Goal: Task Accomplishment & Management: Use online tool/utility

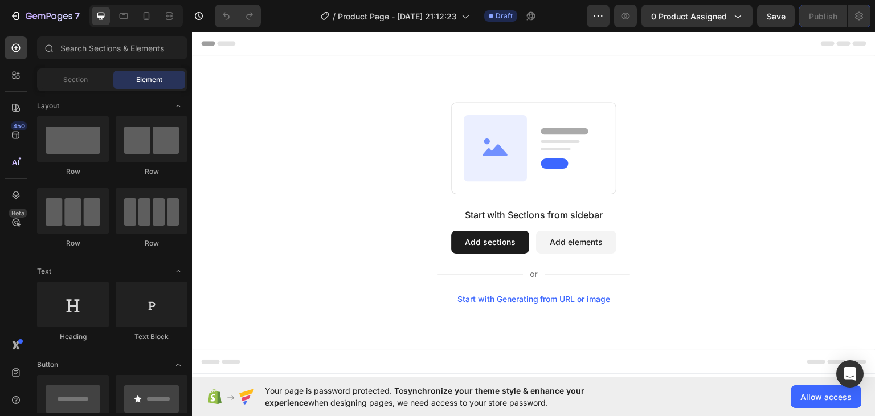
click at [488, 240] on button "Add sections" at bounding box center [490, 241] width 78 height 23
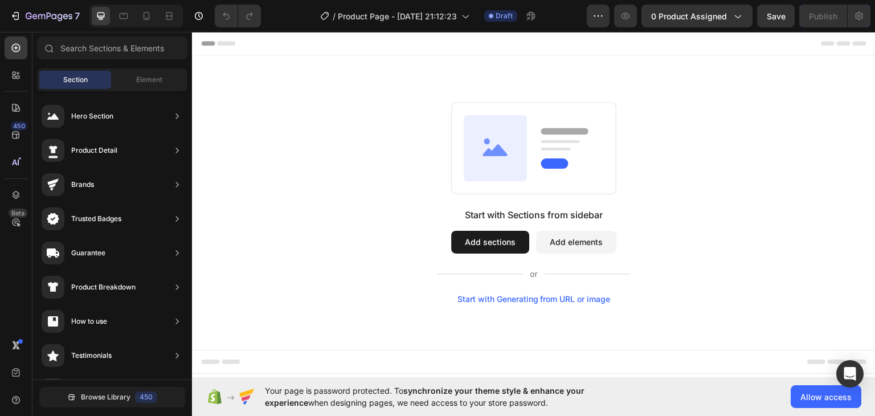
click at [489, 246] on button "Add sections" at bounding box center [490, 241] width 78 height 23
click at [155, 82] on span "Element" at bounding box center [149, 80] width 26 height 10
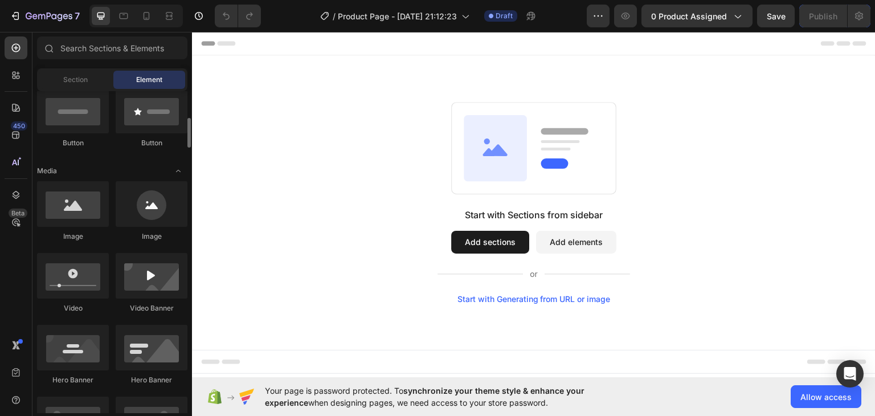
scroll to position [287, 0]
click at [75, 199] on div at bounding box center [73, 204] width 72 height 46
click at [42, 228] on div "Image" at bounding box center [73, 211] width 72 height 60
click at [56, 211] on div at bounding box center [73, 204] width 72 height 46
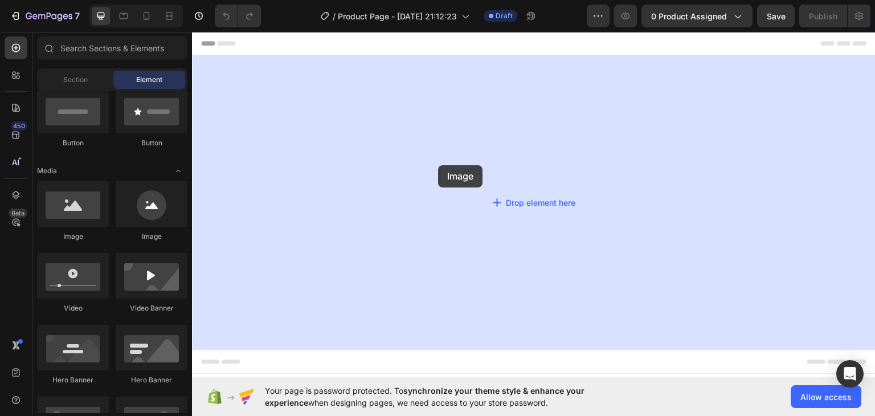
drag, startPoint x: 288, startPoint y: 247, endPoint x: 466, endPoint y: 165, distance: 196.0
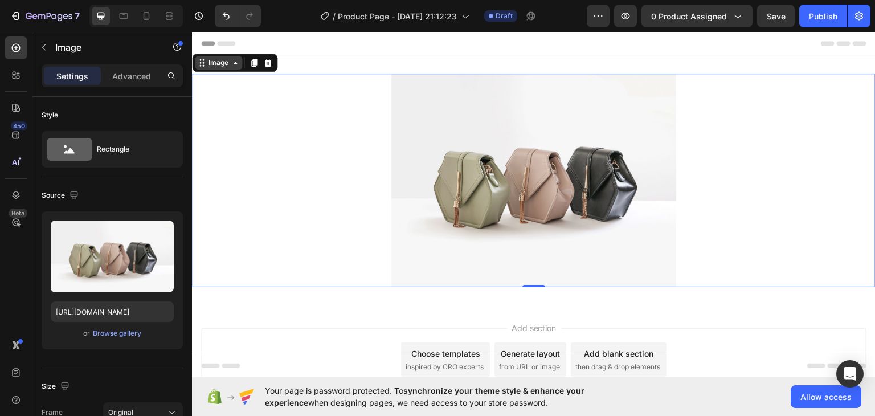
click at [228, 58] on div "Image" at bounding box center [218, 62] width 25 height 10
click at [229, 65] on div "Image" at bounding box center [218, 62] width 25 height 10
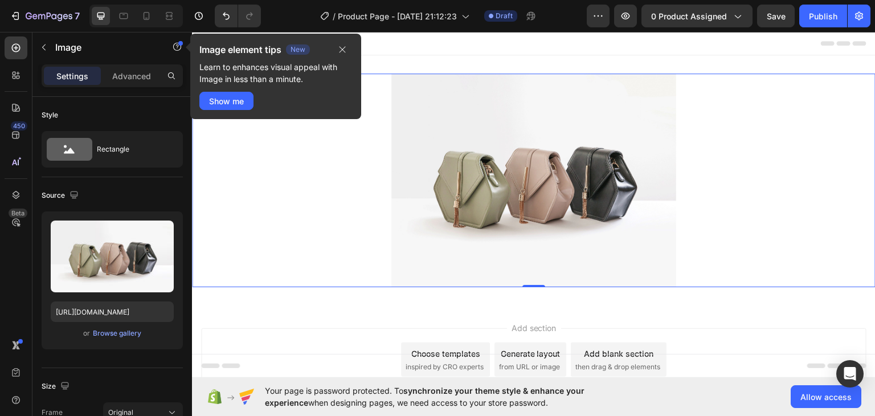
click at [484, 161] on img at bounding box center [533, 180] width 285 height 214
click at [761, 176] on div at bounding box center [534, 180] width 684 height 214
click at [342, 55] on button "button" at bounding box center [342, 50] width 19 height 14
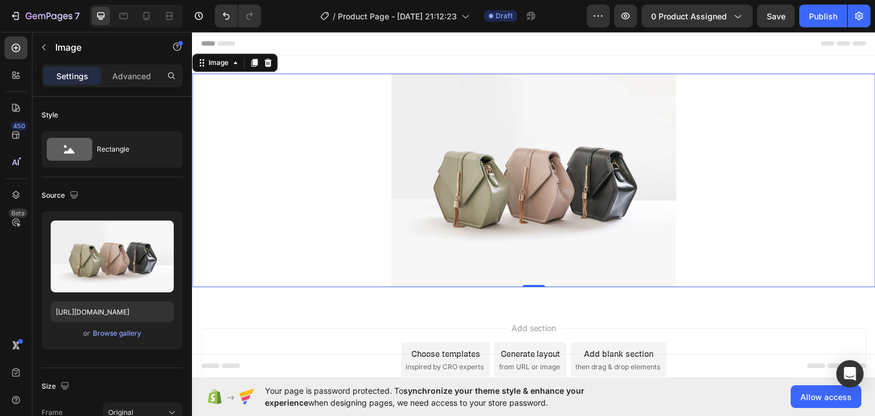
click at [610, 185] on img at bounding box center [533, 180] width 285 height 214
click at [583, 187] on img at bounding box center [533, 180] width 285 height 214
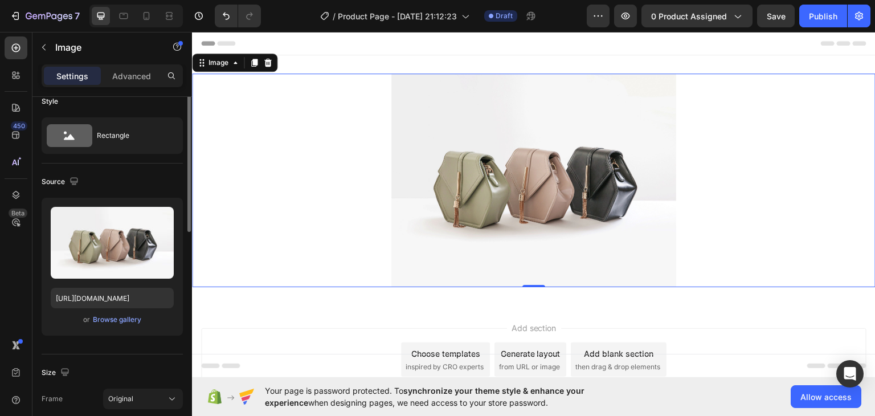
scroll to position [3, 0]
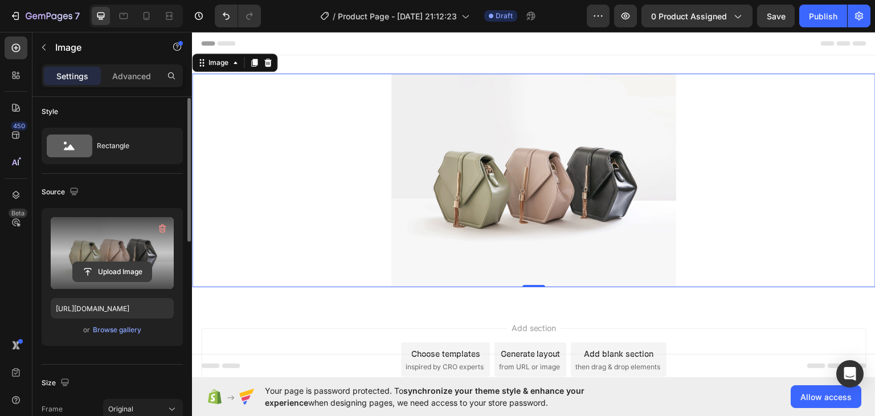
click at [109, 272] on input "file" at bounding box center [112, 271] width 79 height 19
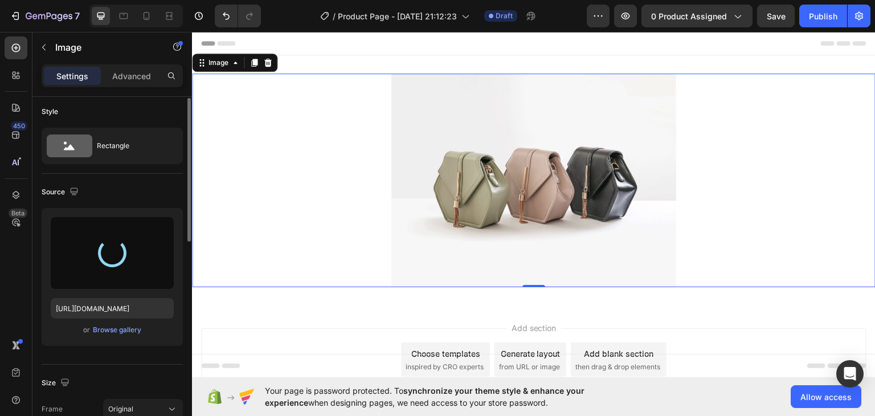
type input "https://cdn.shopify.com/s/files/1/0633/7953/7963/files/gempages_586065782534832…"
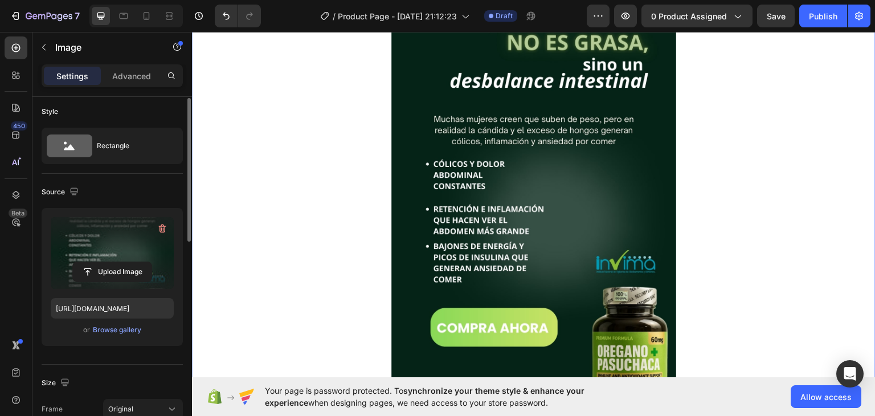
scroll to position [384, 0]
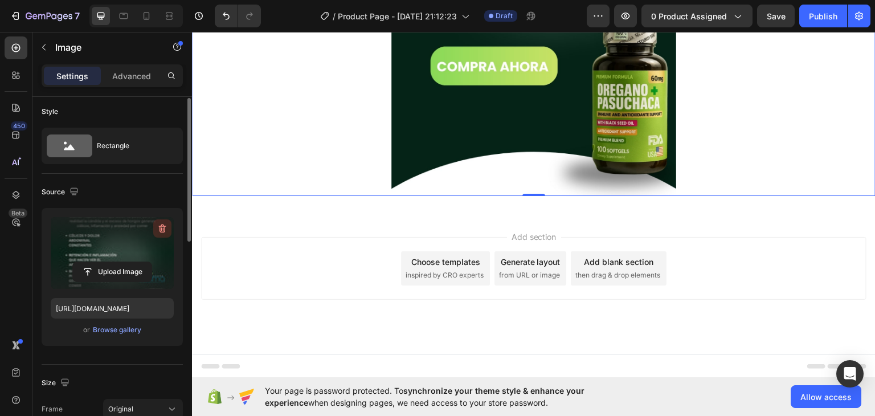
click at [165, 226] on icon "button" at bounding box center [162, 229] width 7 height 9
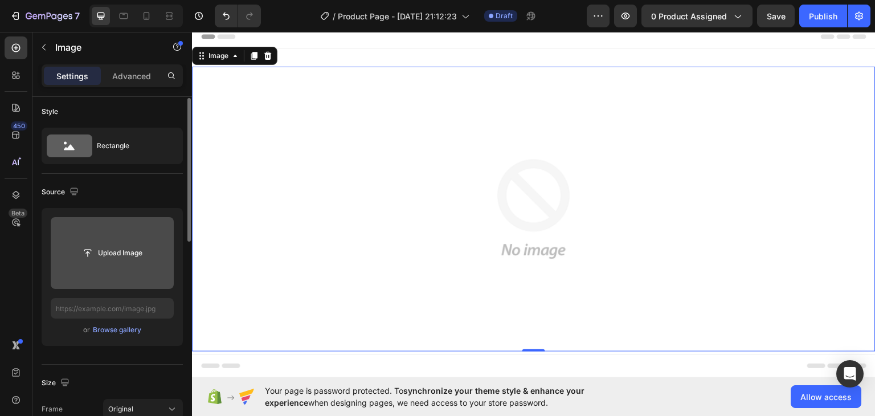
scroll to position [0, 0]
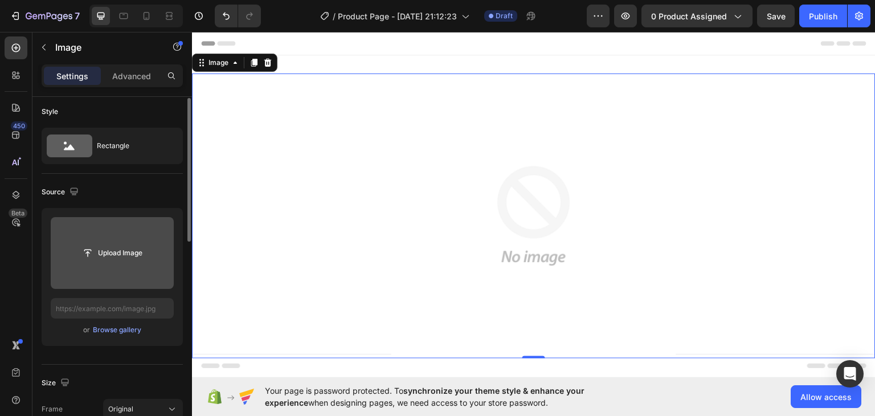
click at [436, 288] on img at bounding box center [533, 215] width 285 height 285
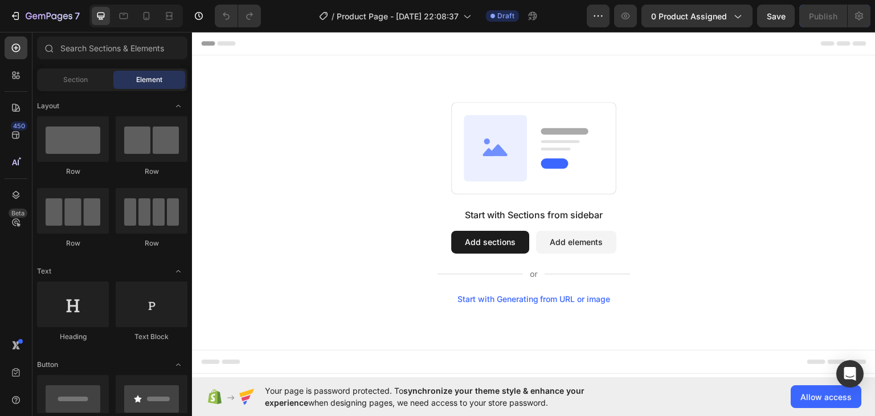
click at [704, 160] on div "Start with Sections from sidebar Add sections Add elements Start with Generatin…" at bounding box center [534, 202] width 602 height 202
click at [502, 243] on button "Add sections" at bounding box center [490, 241] width 78 height 23
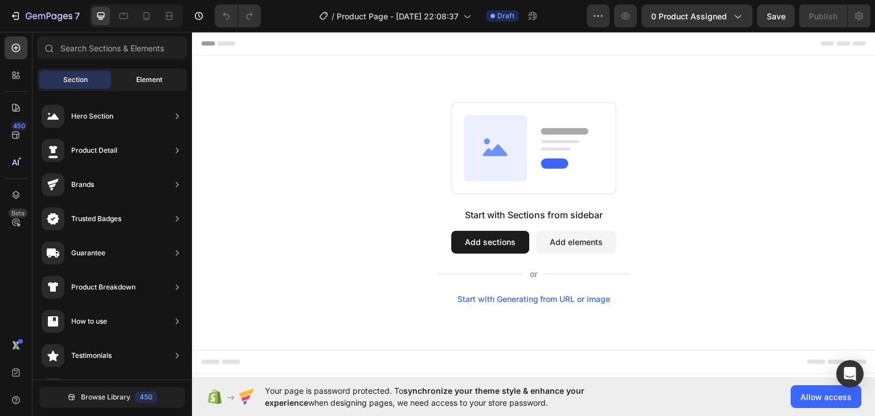
click at [157, 75] on span "Element" at bounding box center [149, 80] width 26 height 10
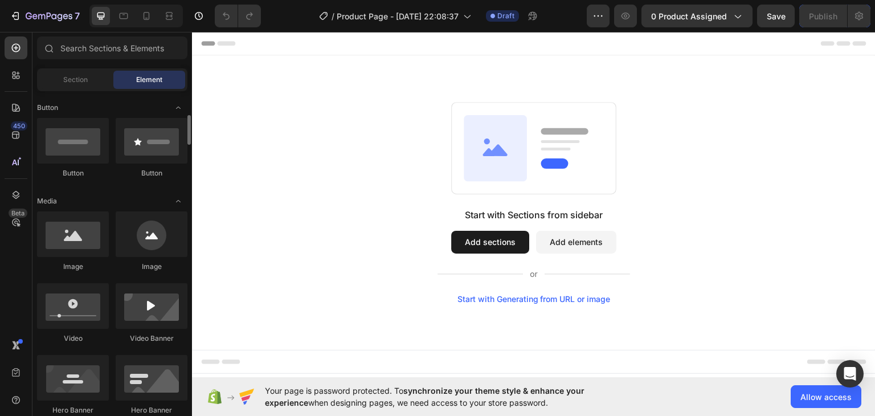
scroll to position [258, 0]
click at [75, 237] on div at bounding box center [73, 233] width 72 height 46
click at [96, 247] on div at bounding box center [73, 233] width 72 height 46
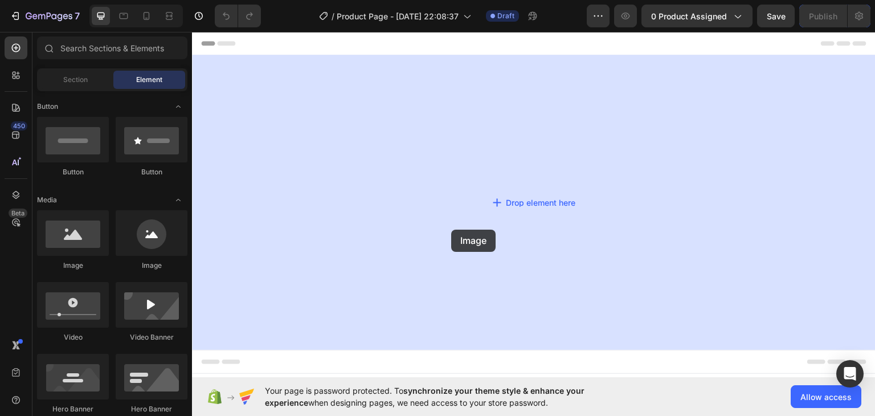
drag, startPoint x: 288, startPoint y: 278, endPoint x: 220, endPoint y: 242, distance: 77.0
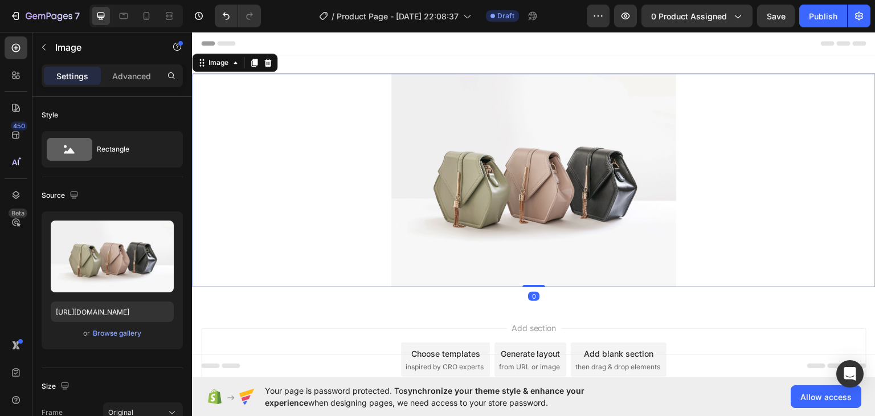
click at [497, 216] on img at bounding box center [533, 180] width 285 height 214
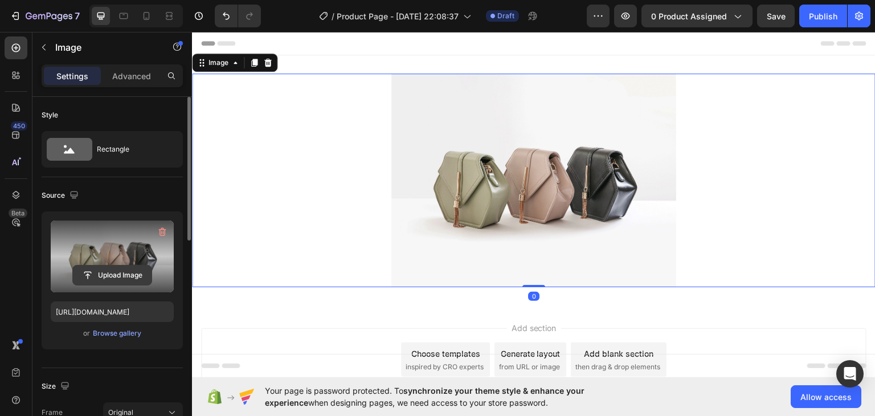
click at [109, 271] on input "file" at bounding box center [112, 275] width 79 height 19
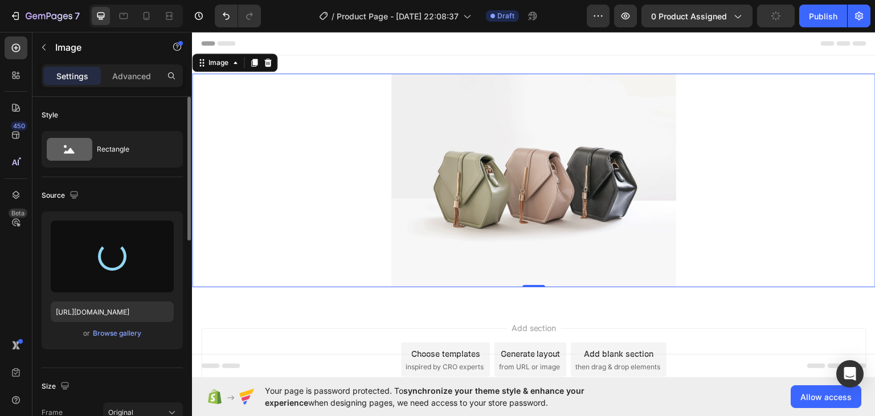
type input "[URL][DOMAIN_NAME]"
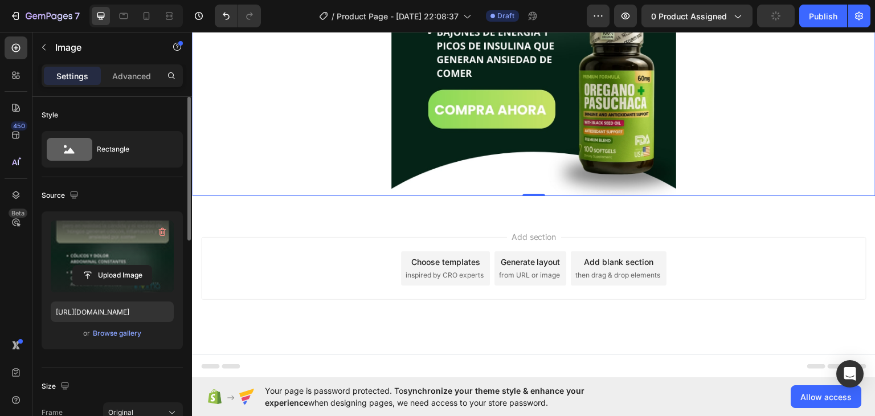
scroll to position [361, 0]
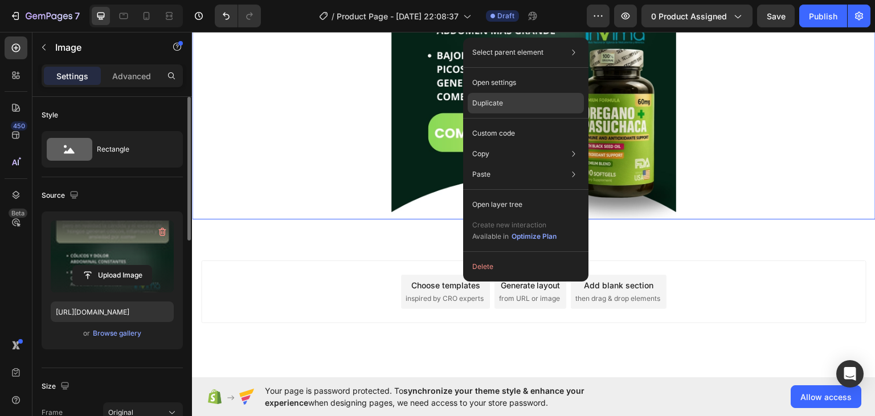
click at [499, 99] on p "Duplicate" at bounding box center [487, 103] width 31 height 10
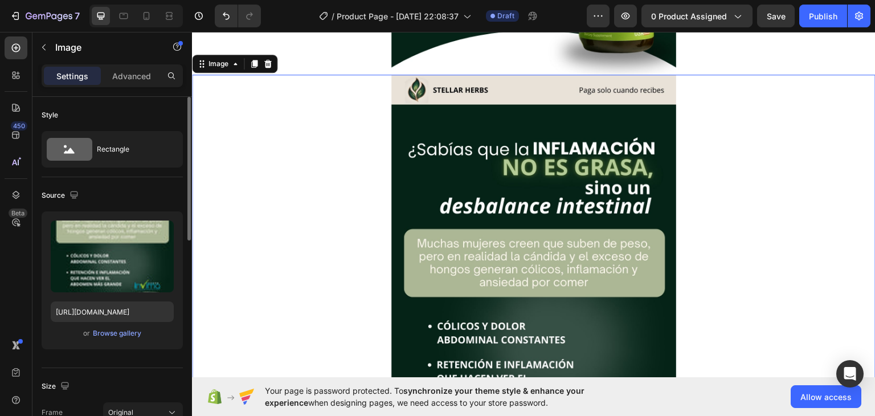
scroll to position [508, 0]
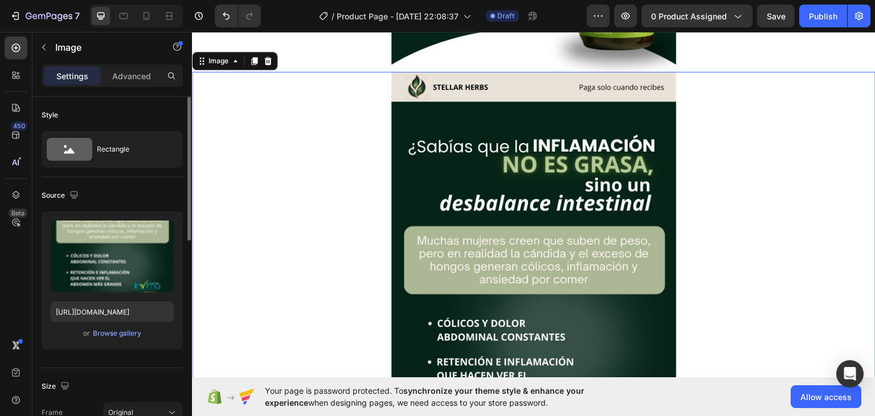
click at [484, 233] on img at bounding box center [533, 324] width 285 height 507
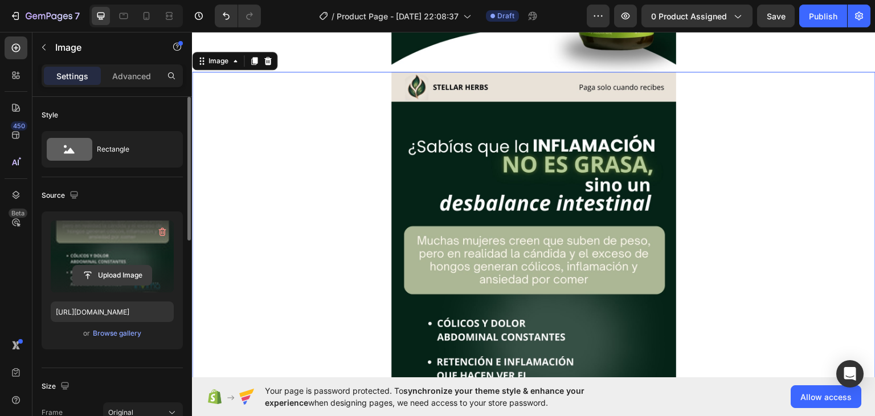
click at [121, 272] on input "file" at bounding box center [112, 275] width 79 height 19
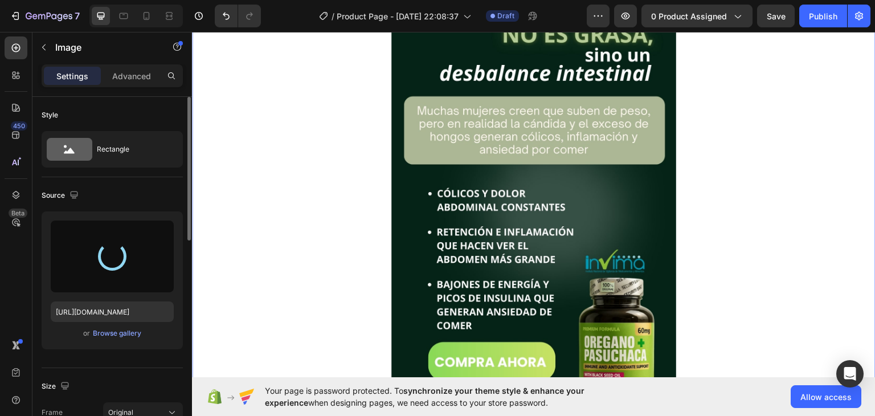
type input "[URL][DOMAIN_NAME]"
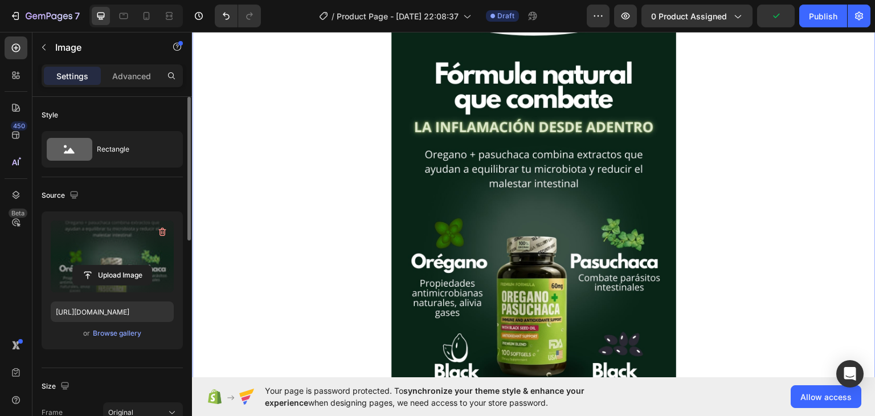
scroll to position [602, 0]
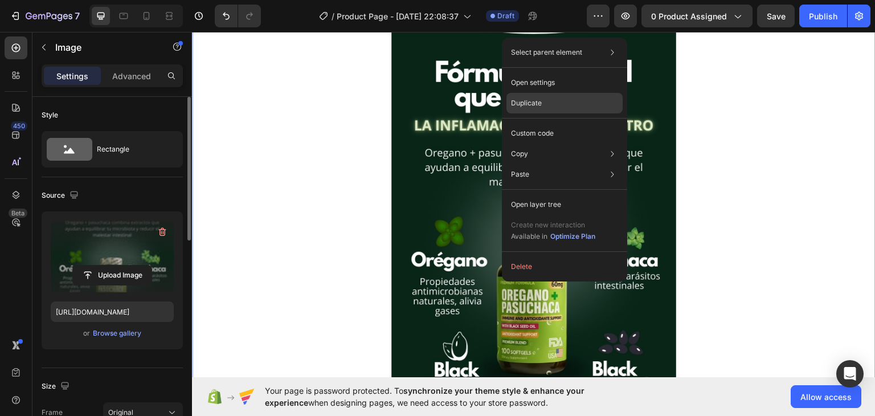
click at [543, 104] on div "Duplicate" at bounding box center [565, 103] width 116 height 21
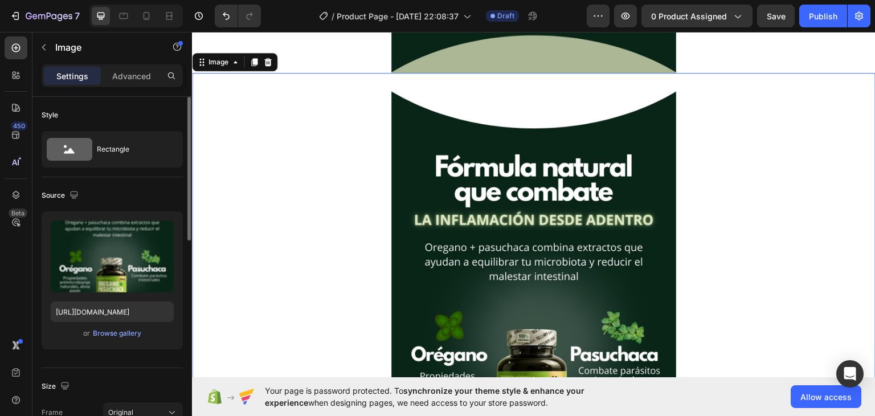
scroll to position [1051, 0]
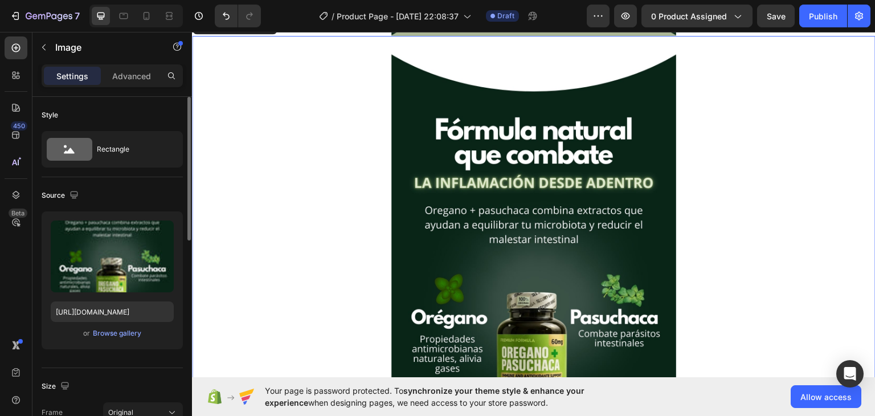
click at [492, 218] on img at bounding box center [533, 288] width 285 height 507
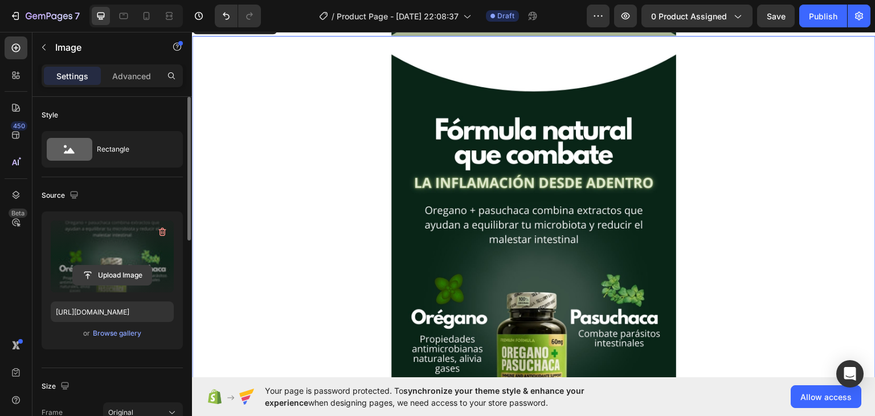
click at [105, 270] on input "file" at bounding box center [112, 275] width 79 height 19
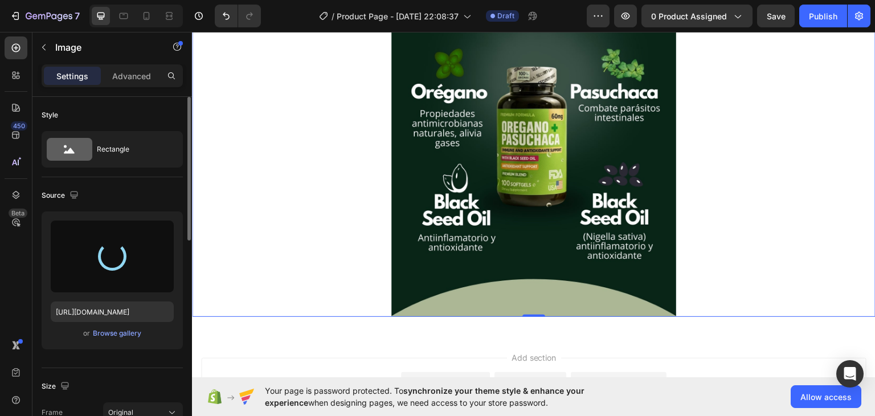
type input "[URL][DOMAIN_NAME]"
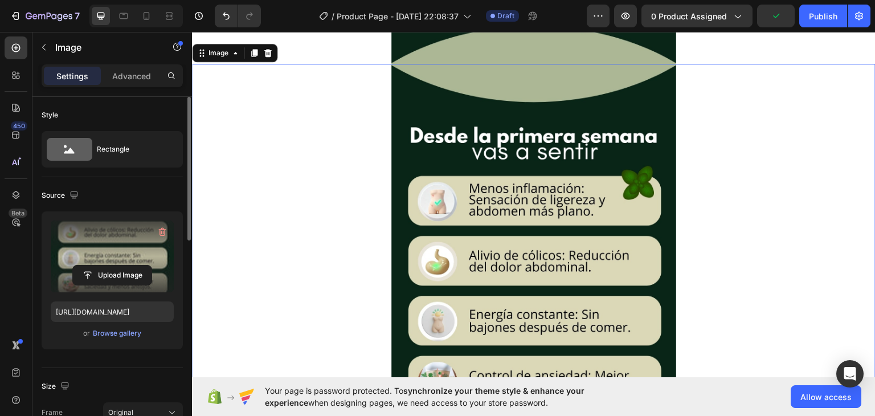
scroll to position [1170, 0]
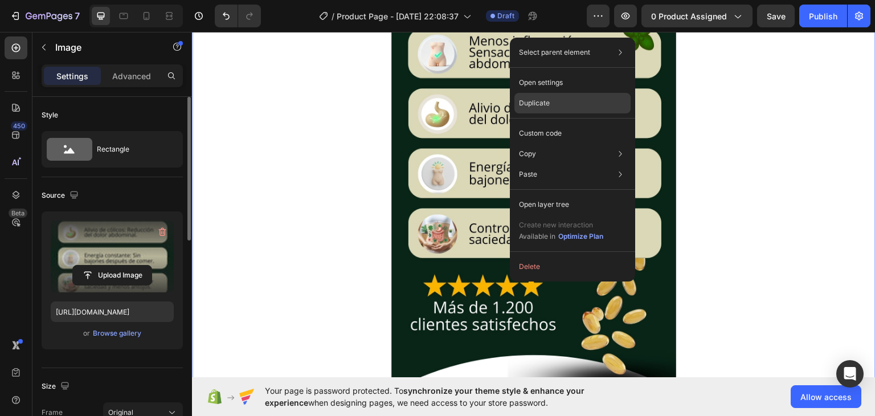
click at [560, 107] on div "Duplicate" at bounding box center [573, 103] width 116 height 21
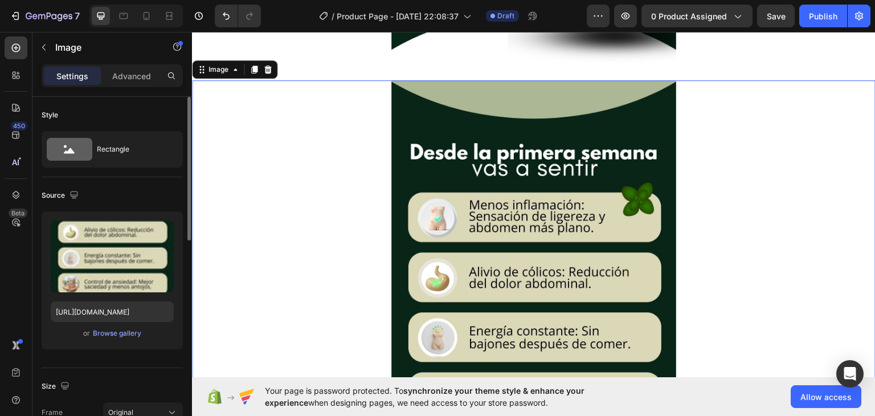
scroll to position [1521, 0]
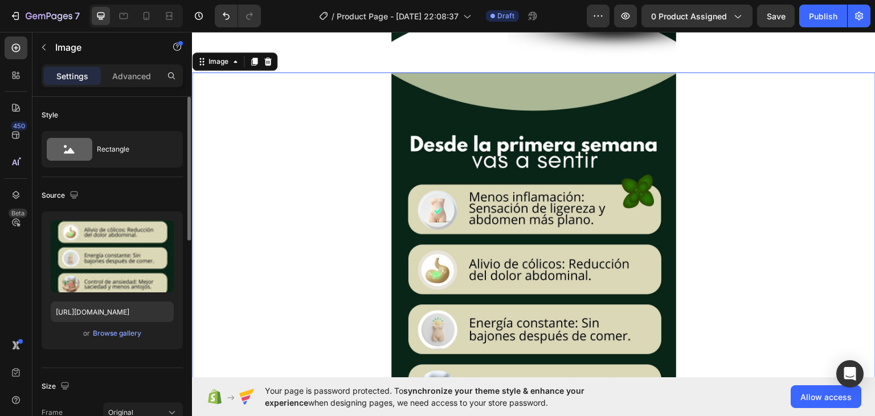
click at [447, 244] on img at bounding box center [533, 325] width 285 height 507
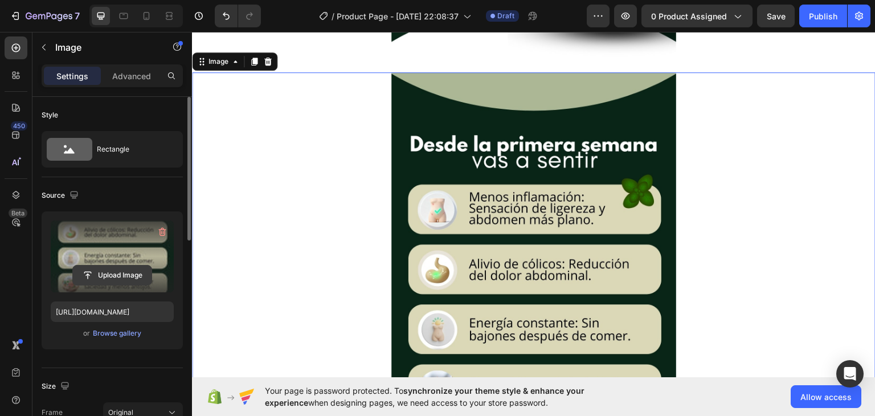
click at [131, 274] on input "file" at bounding box center [112, 275] width 79 height 19
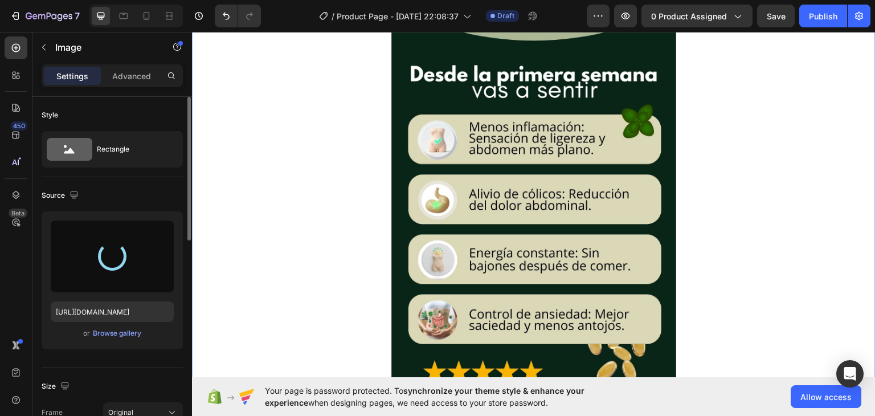
type input "[URL][DOMAIN_NAME]"
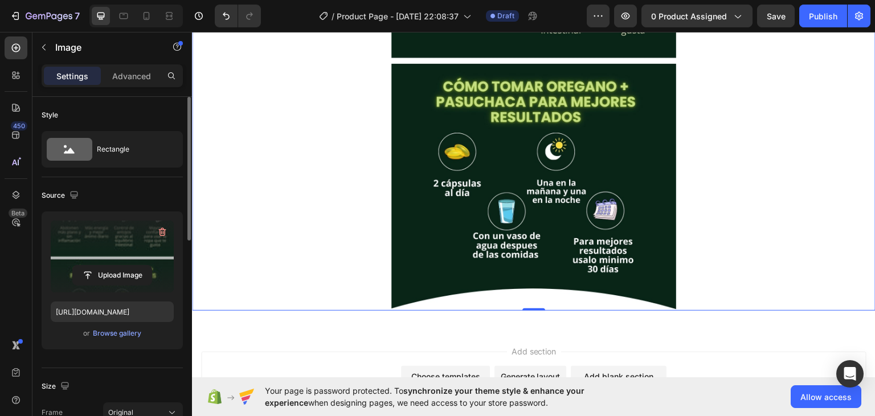
scroll to position [1786, 0]
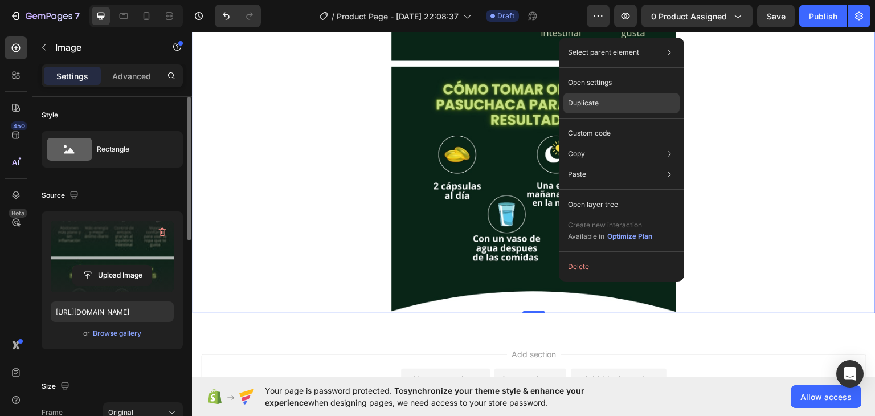
click at [594, 102] on p "Duplicate" at bounding box center [583, 103] width 31 height 10
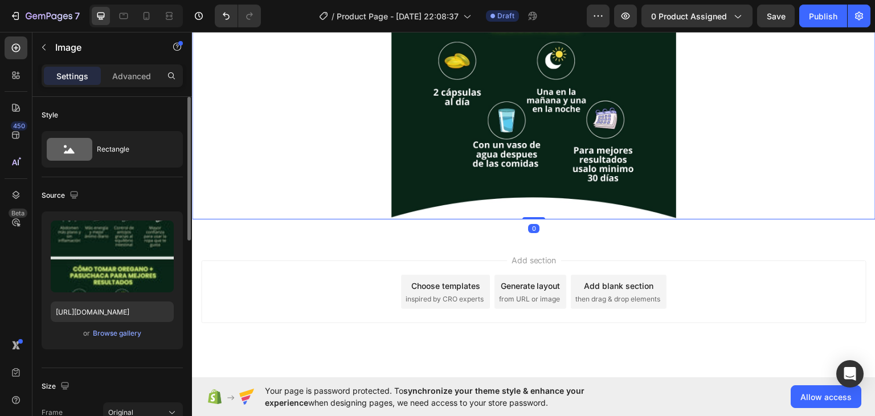
scroll to position [2388, 0]
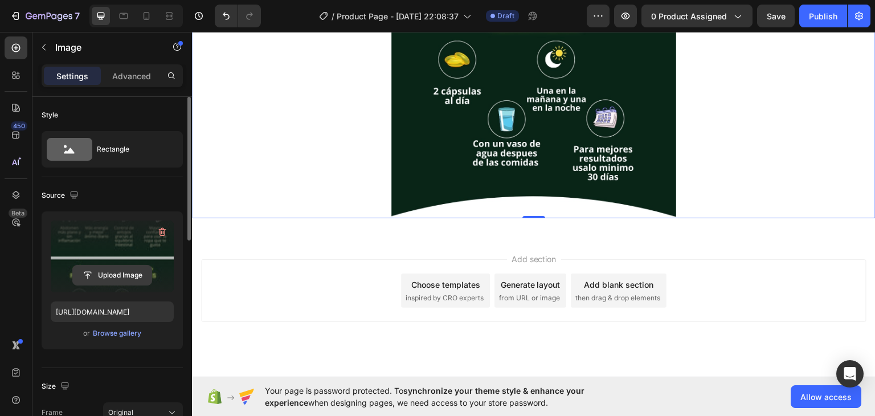
click at [125, 275] on input "file" at bounding box center [112, 275] width 79 height 19
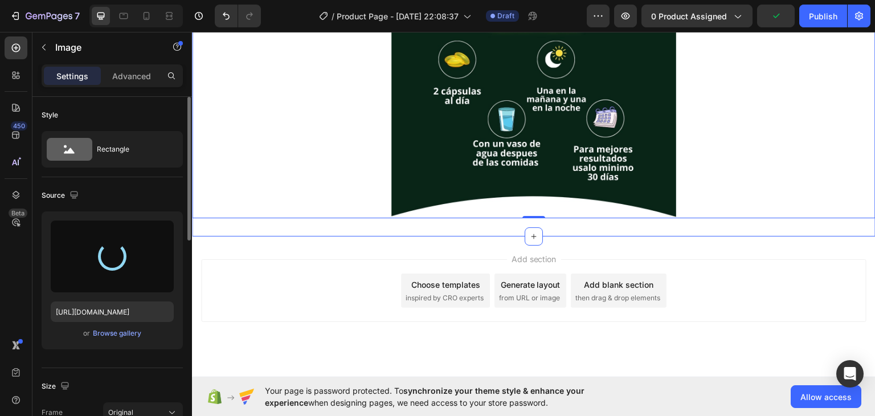
type input "[URL][DOMAIN_NAME]"
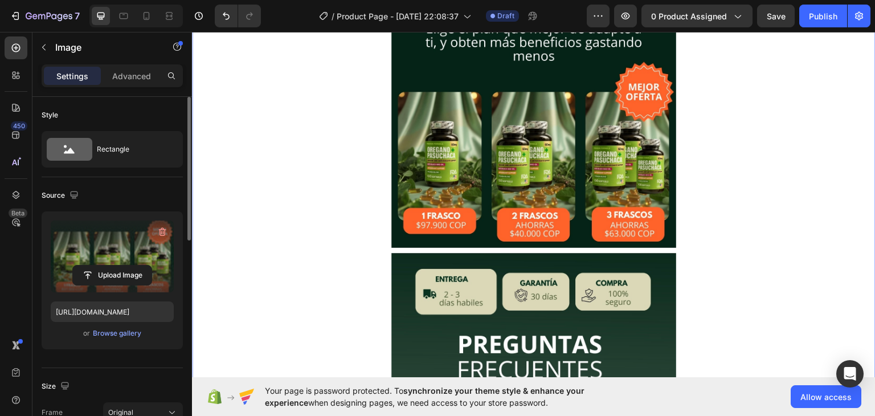
scroll to position [2209, 0]
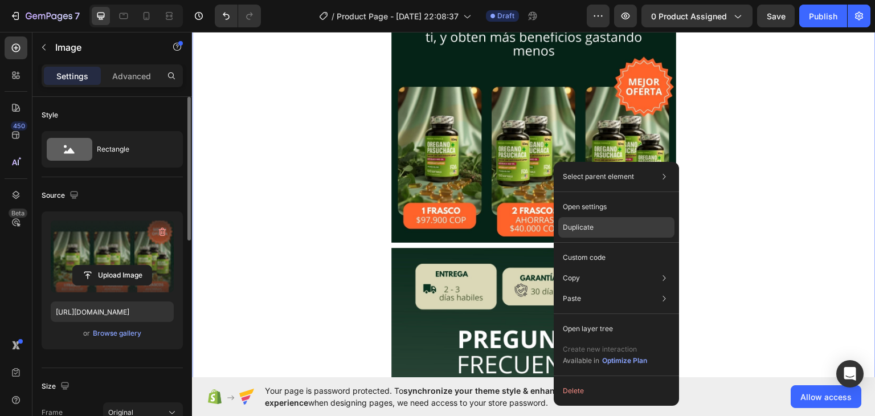
click at [579, 234] on div "Duplicate" at bounding box center [616, 227] width 116 height 21
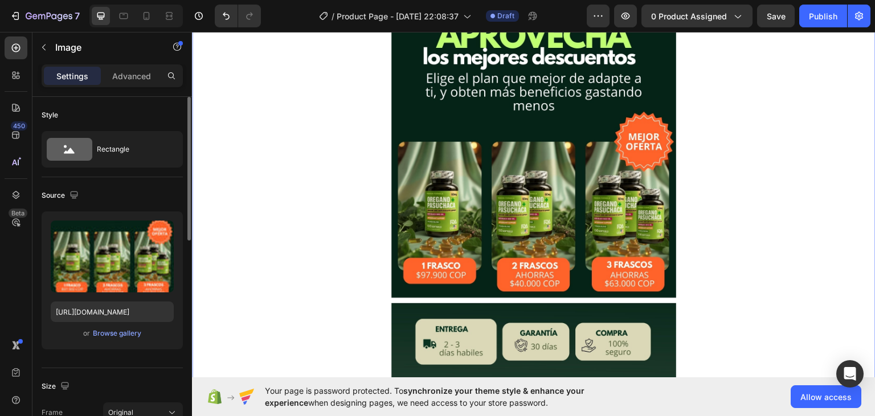
scroll to position [2660, 0]
click at [562, 220] on img at bounding box center [533, 198] width 285 height 507
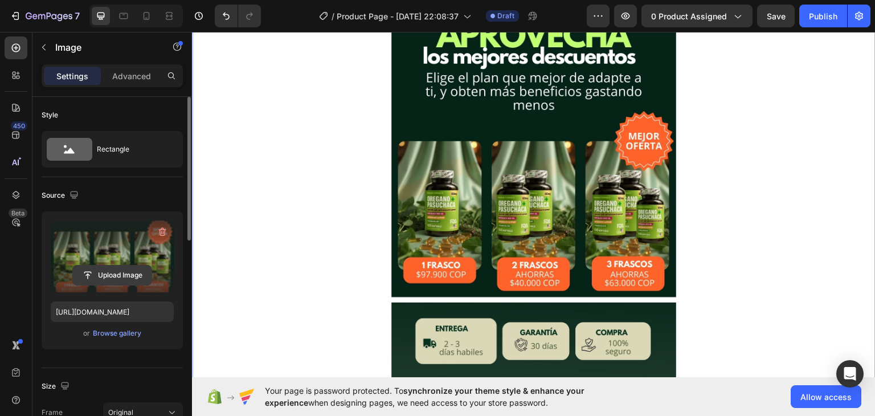
click at [118, 275] on input "file" at bounding box center [112, 275] width 79 height 19
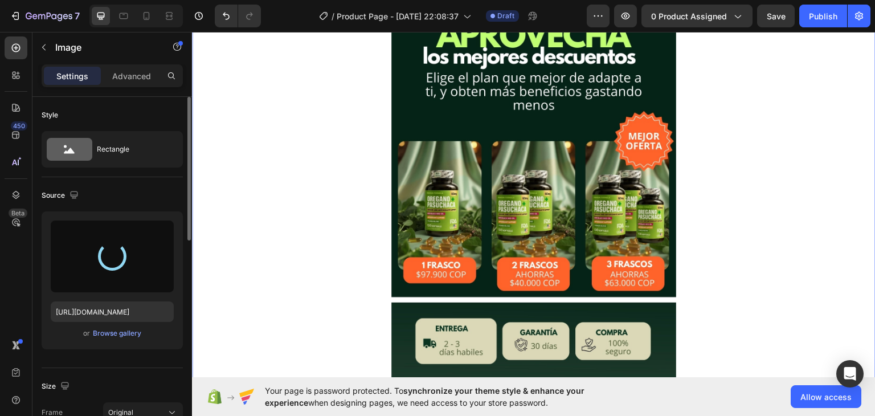
type input "[URL][DOMAIN_NAME]"
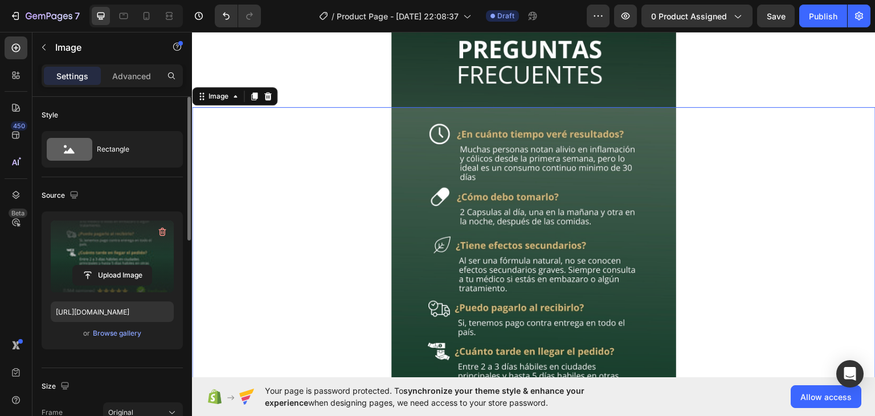
scroll to position [2500, 0]
click at [523, 185] on img at bounding box center [533, 358] width 285 height 507
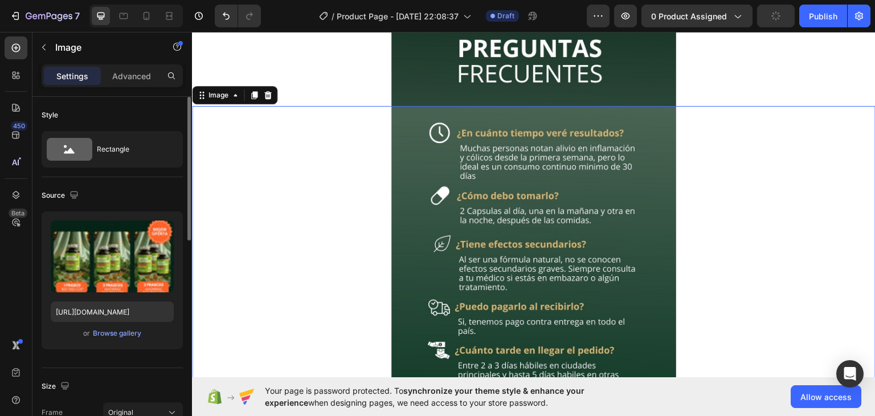
click at [574, 214] on img at bounding box center [533, 358] width 285 height 507
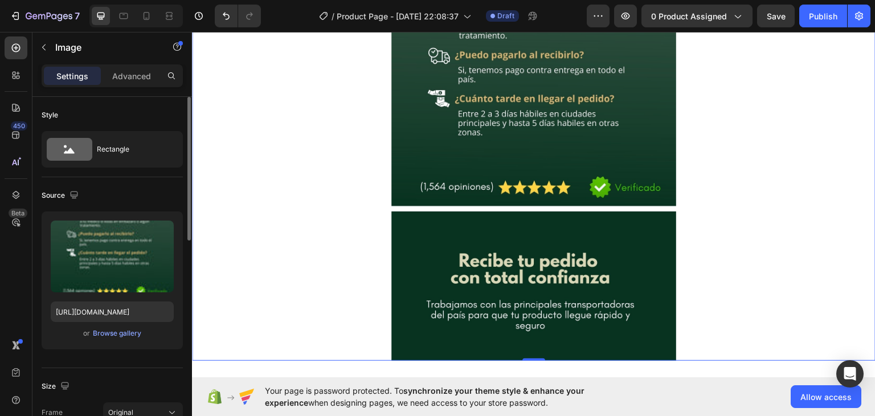
scroll to position [2750, 0]
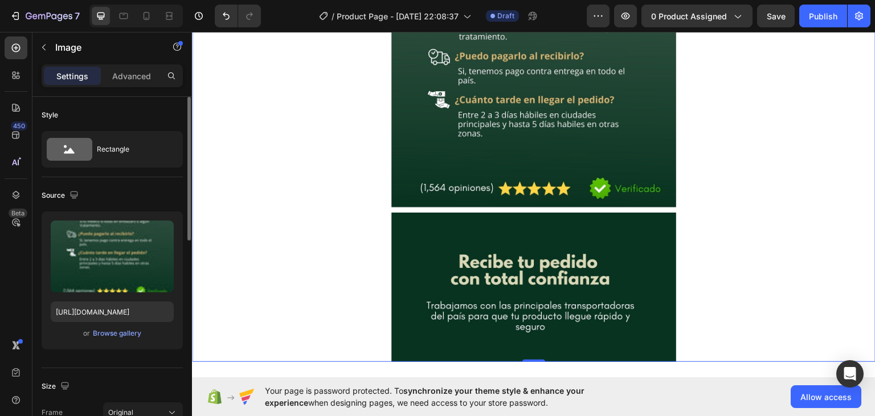
click at [572, 256] on img at bounding box center [533, 108] width 285 height 507
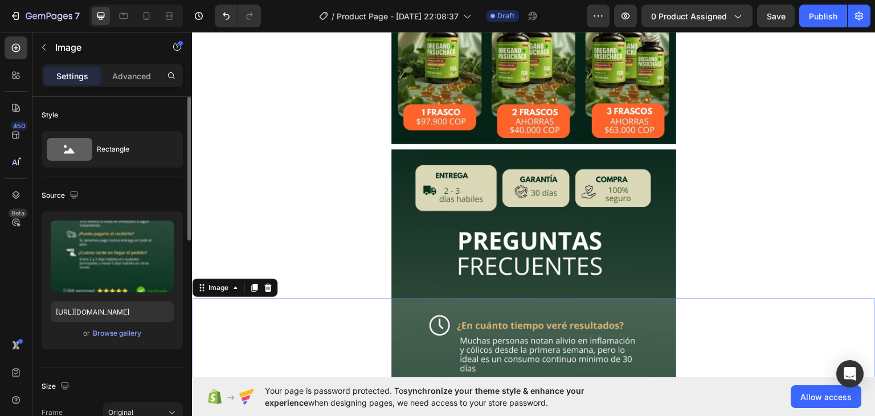
scroll to position [2306, 0]
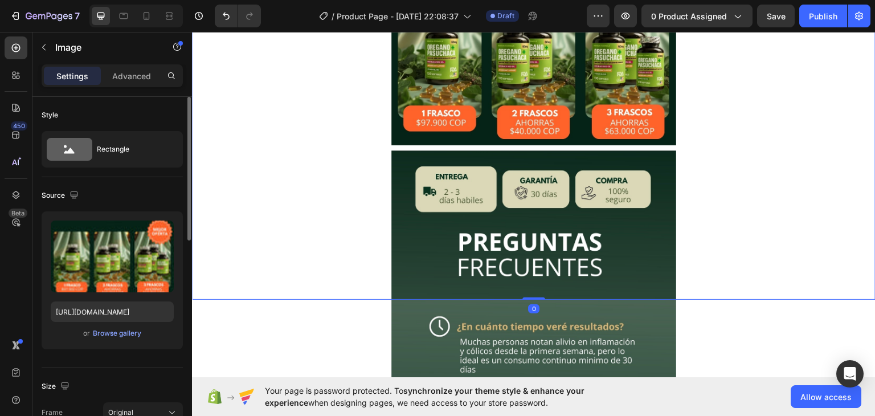
click at [553, 170] on img at bounding box center [533, 46] width 285 height 507
click at [562, 149] on img at bounding box center [533, 46] width 285 height 507
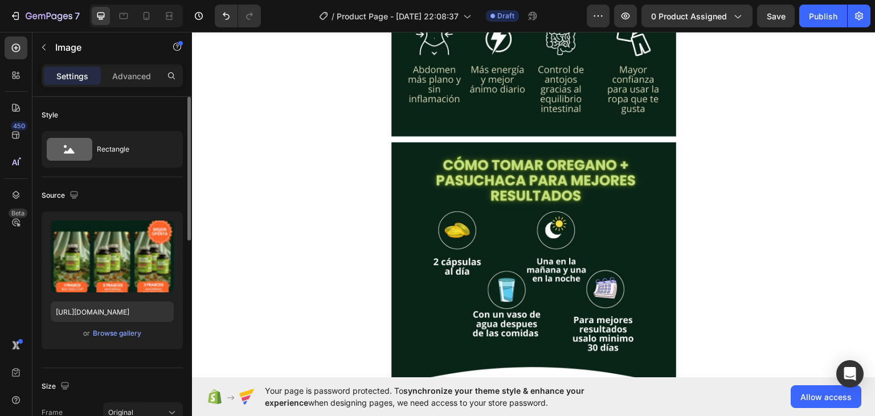
scroll to position [1711, 0]
click at [573, 142] on img at bounding box center [533, 134] width 285 height 507
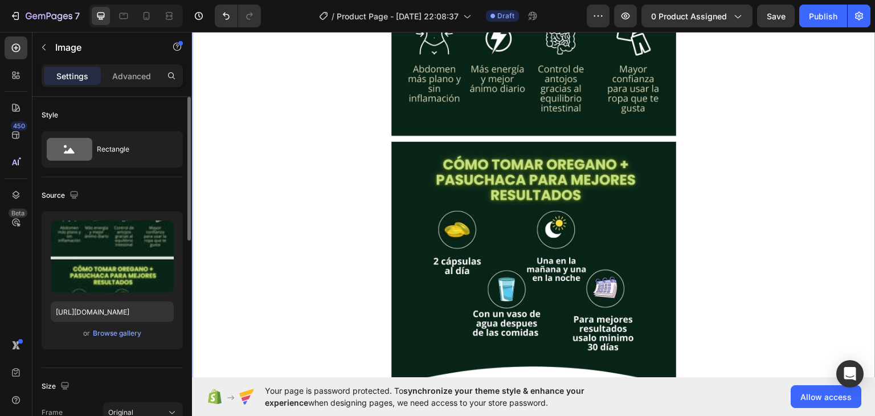
click at [566, 186] on img at bounding box center [533, 134] width 285 height 507
click at [650, 190] on img at bounding box center [533, 134] width 285 height 507
click at [605, 270] on img at bounding box center [533, 134] width 285 height 507
click at [577, 140] on img at bounding box center [533, 134] width 285 height 507
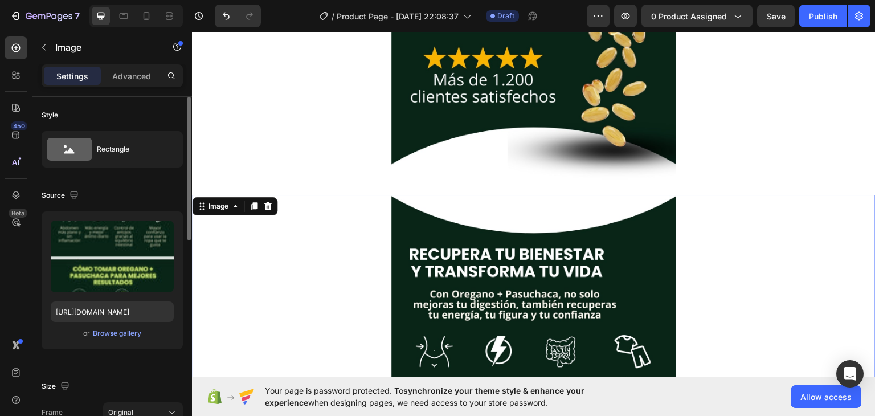
scroll to position [1438, 0]
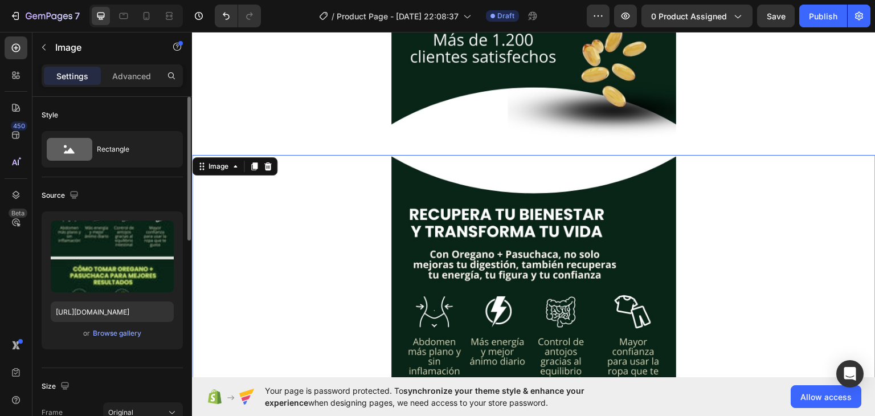
click at [577, 234] on img at bounding box center [533, 407] width 285 height 507
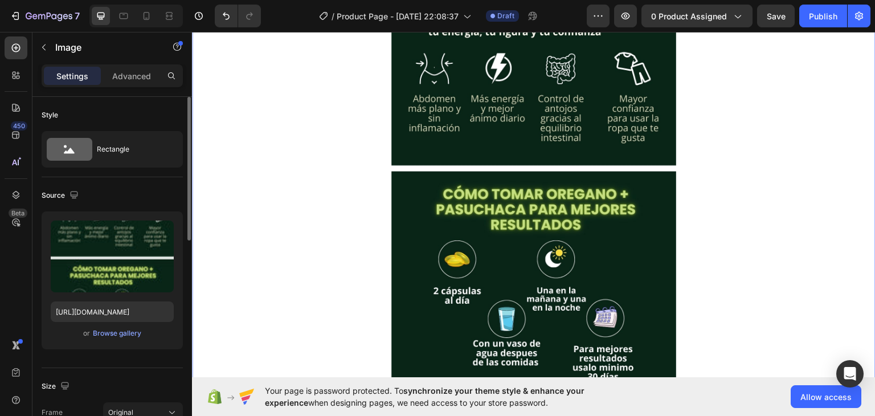
scroll to position [1682, 0]
click at [525, 169] on img at bounding box center [533, 164] width 285 height 507
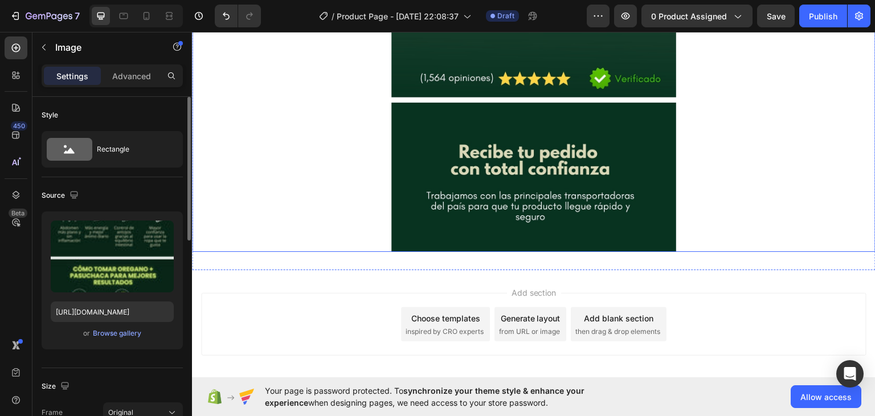
scroll to position [2917, 0]
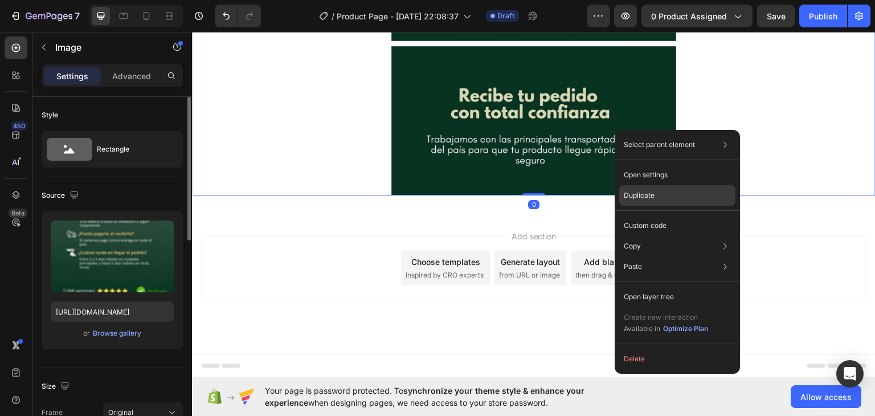
click at [629, 188] on div "Duplicate" at bounding box center [677, 195] width 116 height 21
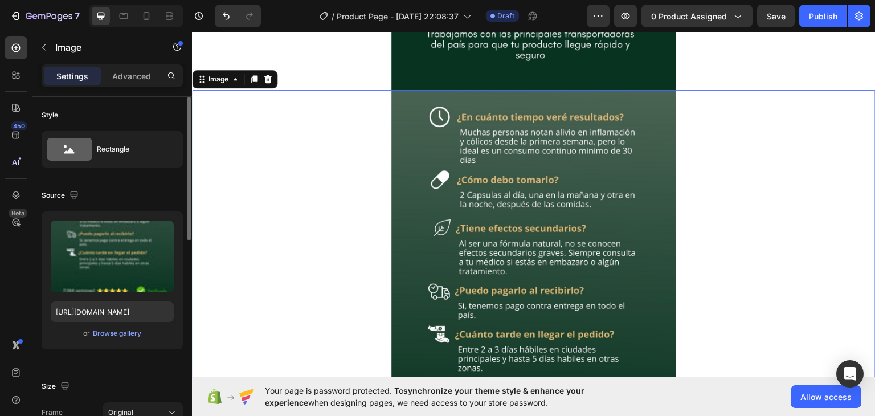
scroll to position [3041, 0]
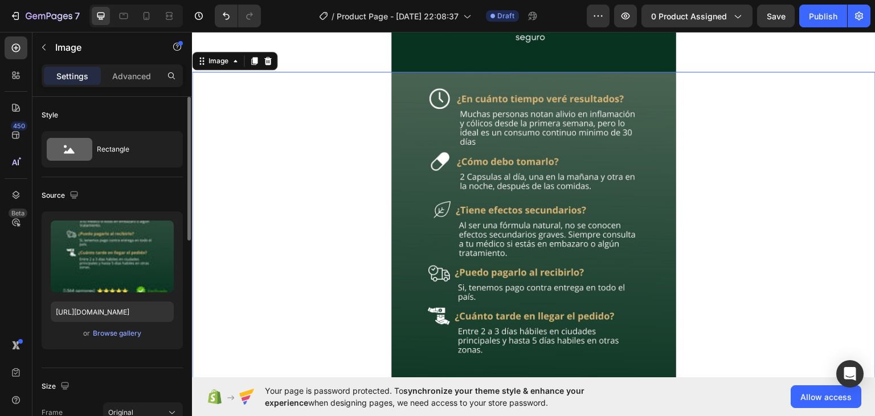
click at [489, 190] on img at bounding box center [533, 324] width 285 height 507
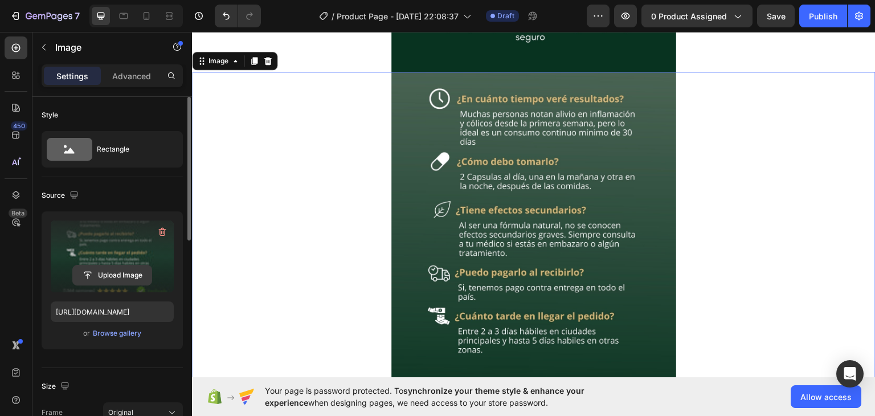
click at [114, 269] on input "file" at bounding box center [112, 275] width 79 height 19
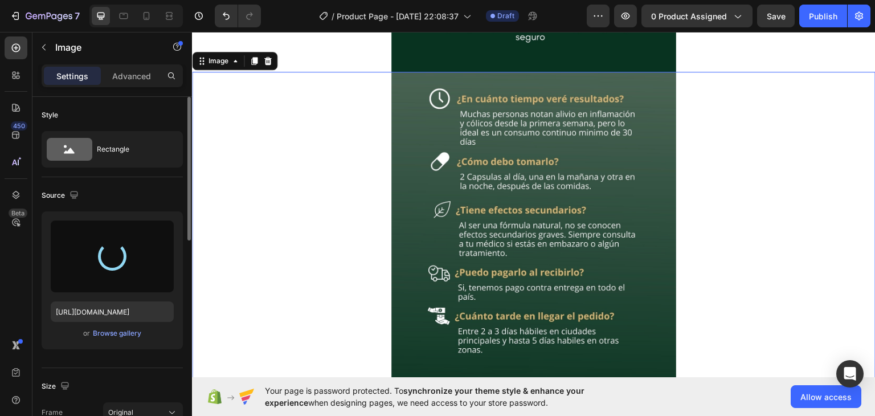
type input "[URL][DOMAIN_NAME]"
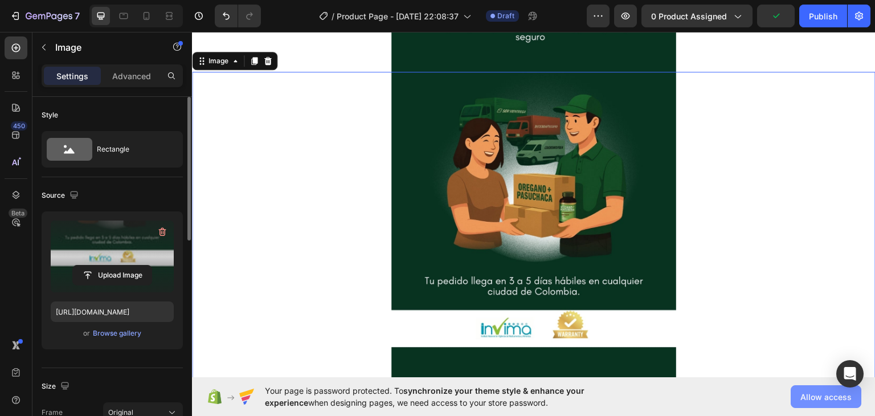
click at [817, 396] on span "Allow access" at bounding box center [826, 397] width 51 height 12
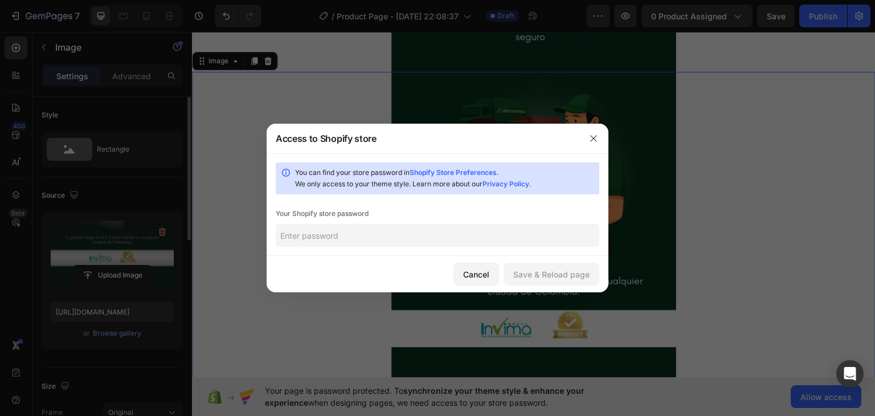
click at [387, 236] on input "text" at bounding box center [438, 235] width 324 height 23
click at [476, 275] on div "Cancel" at bounding box center [476, 274] width 26 height 12
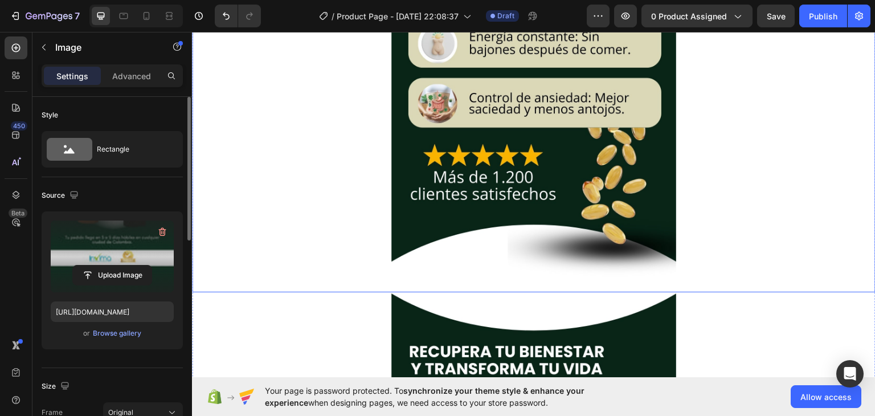
scroll to position [1285, 0]
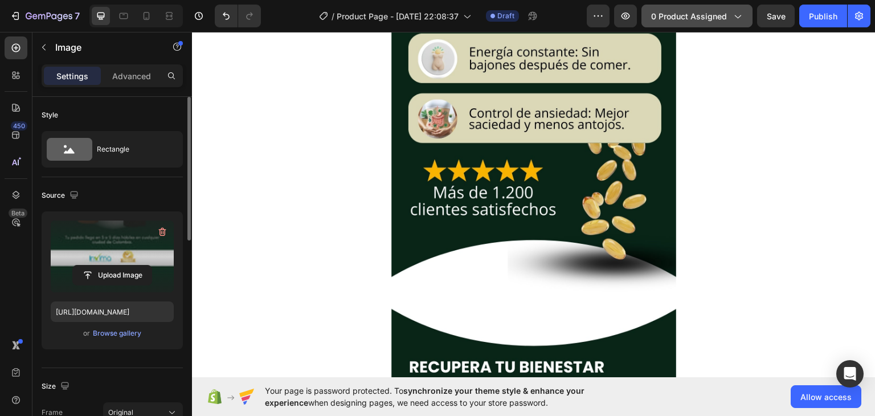
click at [703, 20] on span "0 product assigned" at bounding box center [689, 16] width 76 height 12
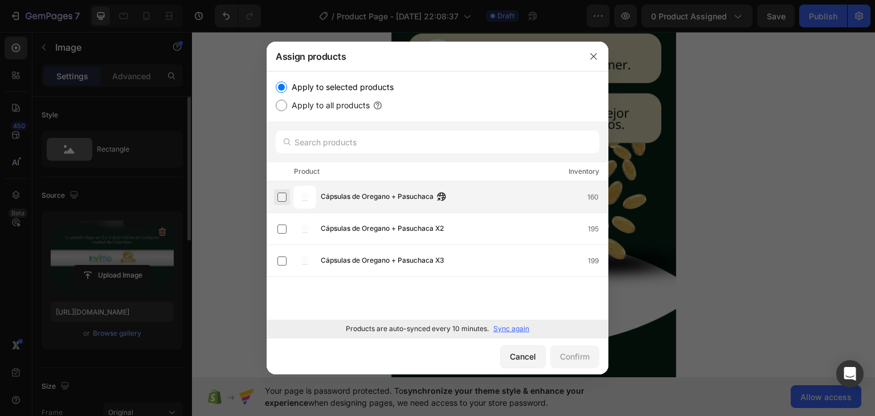
click at [283, 202] on label at bounding box center [281, 197] width 9 height 9
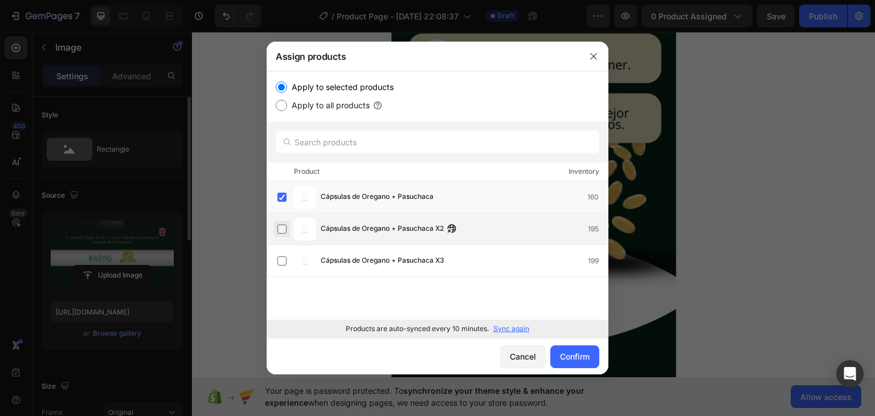
click at [283, 226] on label at bounding box center [281, 229] width 9 height 9
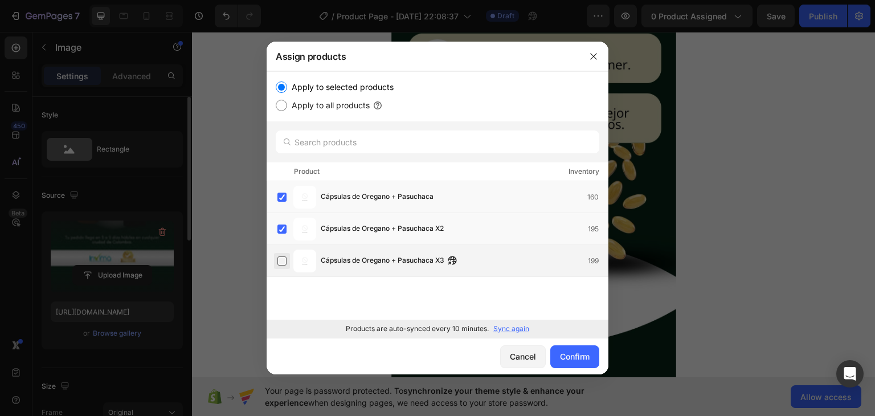
click at [282, 259] on label at bounding box center [281, 260] width 9 height 9
click at [572, 365] on button "Confirm" at bounding box center [574, 356] width 49 height 23
click at [574, 358] on div "Confirm" at bounding box center [575, 356] width 30 height 12
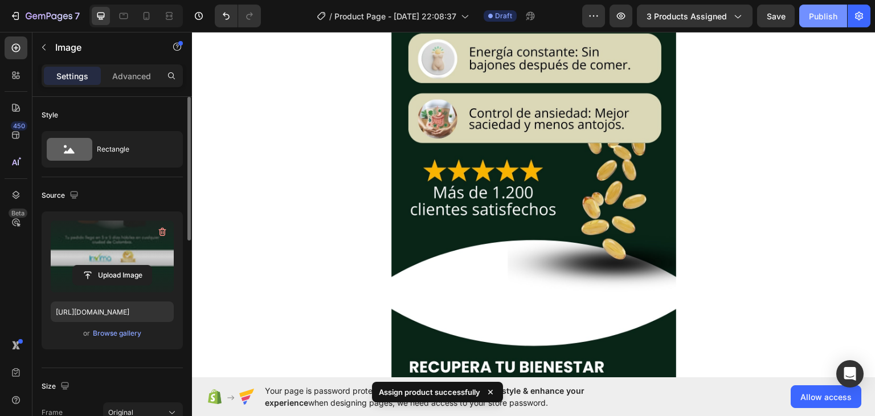
click at [811, 18] on div "Publish" at bounding box center [823, 16] width 28 height 12
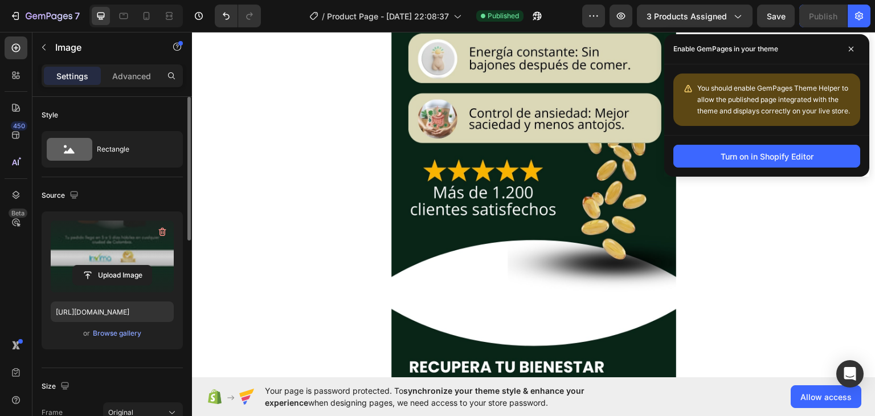
click at [786, 94] on div "You should enable GemPages Theme Helper to allow the published page integrated …" at bounding box center [774, 100] width 154 height 34
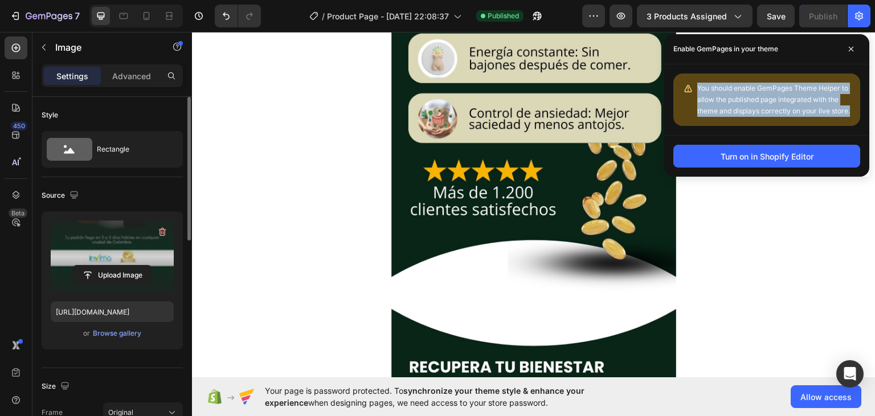
click at [786, 94] on div "You should enable GemPages Theme Helper to allow the published page integrated …" at bounding box center [774, 100] width 154 height 34
click at [789, 162] on button "Turn on in Shopify Editor" at bounding box center [767, 156] width 187 height 23
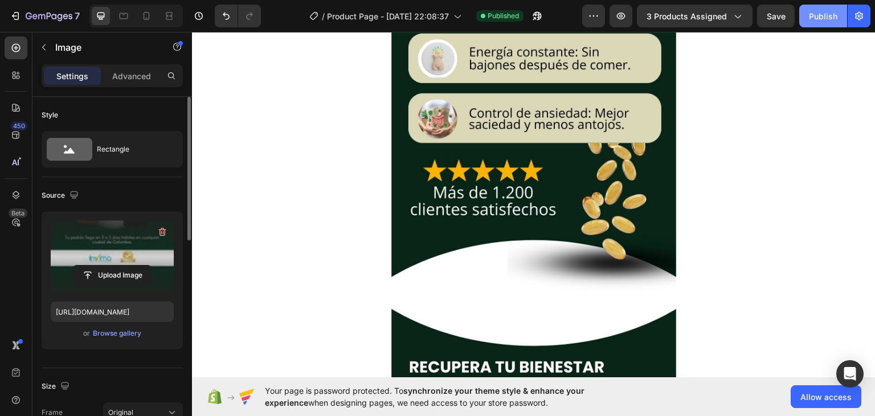
click at [826, 21] on div "Publish" at bounding box center [823, 16] width 28 height 12
click at [823, 29] on div "7 / Product Page - [DATE] 22:08:37 Published Preview 3 products assigned Save P…" at bounding box center [437, 16] width 875 height 32
click at [824, 17] on div "Publish" at bounding box center [823, 16] width 28 height 12
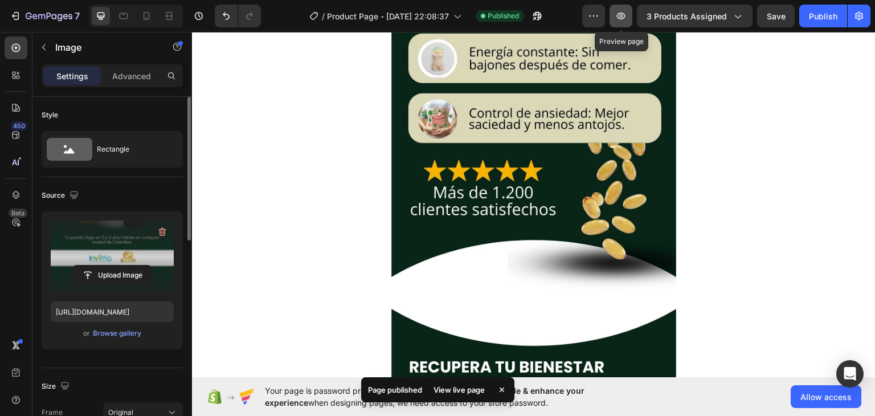
click at [627, 14] on icon "button" at bounding box center [620, 15] width 11 height 11
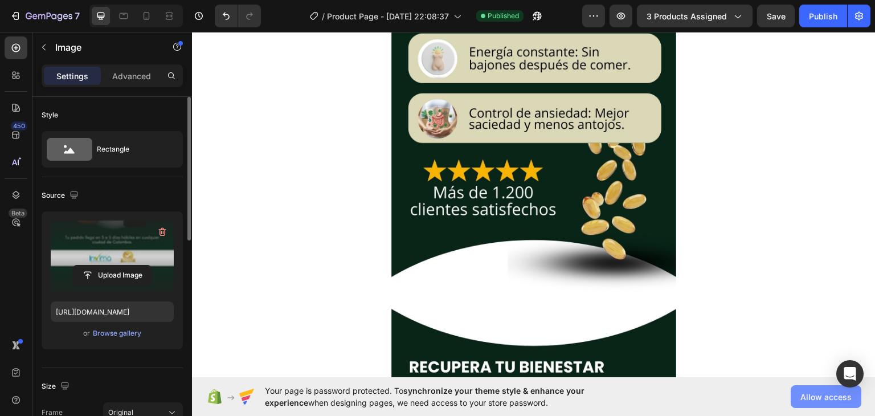
click at [832, 404] on button "Allow access" at bounding box center [826, 396] width 71 height 23
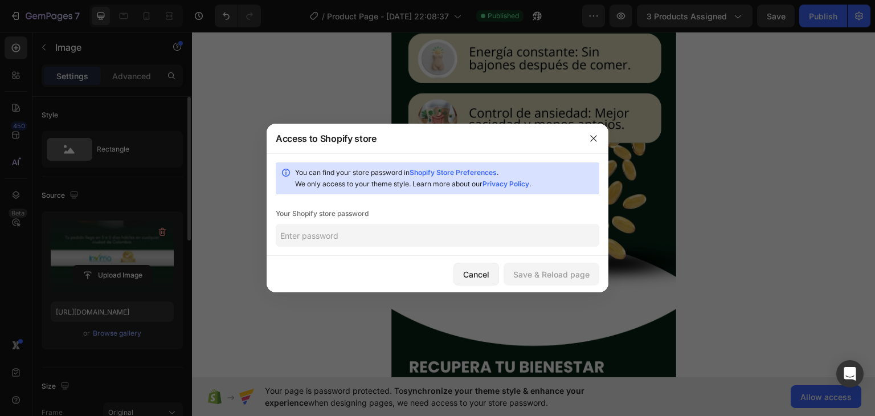
click at [448, 234] on input "text" at bounding box center [438, 235] width 324 height 23
click at [596, 128] on div at bounding box center [594, 139] width 30 height 30
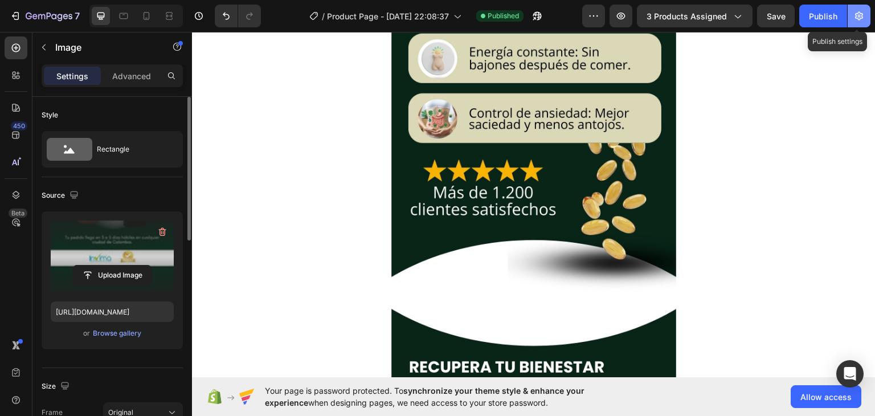
click at [860, 23] on button "button" at bounding box center [859, 16] width 23 height 23
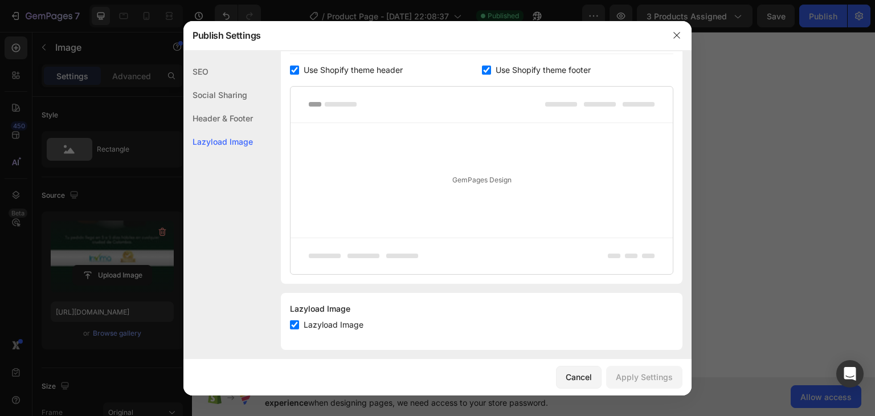
scroll to position [228, 0]
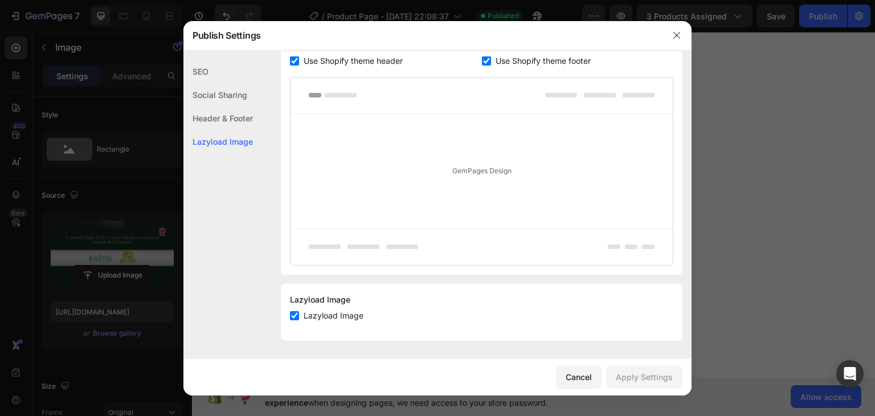
click at [206, 79] on div "SEO" at bounding box center [218, 71] width 70 height 23
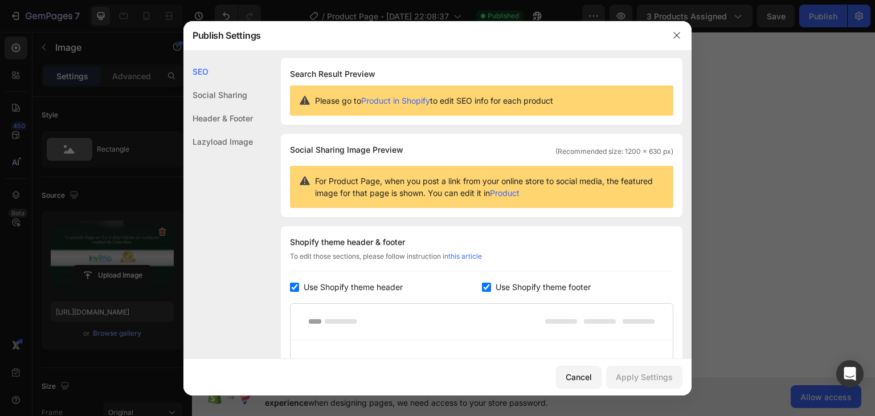
scroll to position [0, 0]
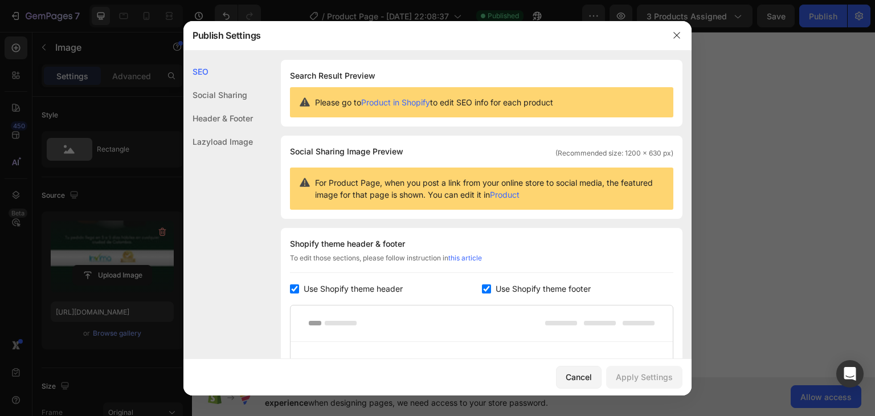
click at [240, 96] on div "Social Sharing" at bounding box center [218, 94] width 70 height 23
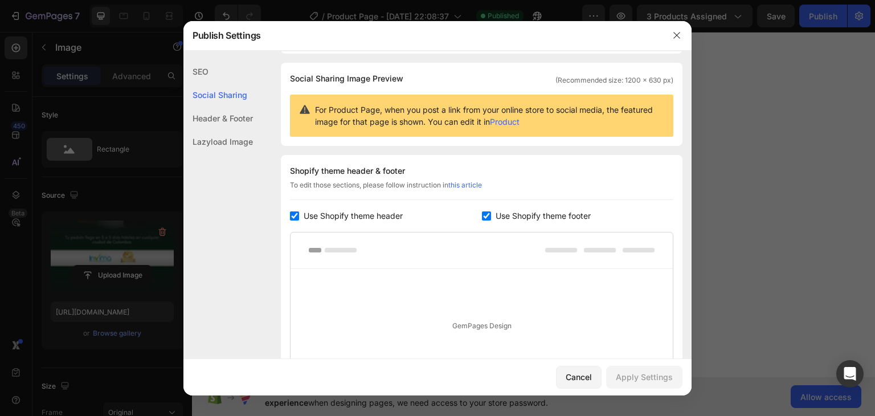
click at [252, 115] on div "Header & Footer" at bounding box center [218, 118] width 70 height 23
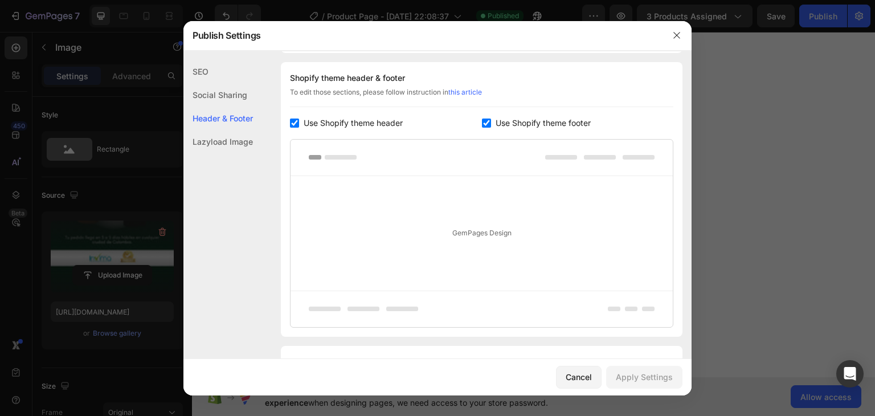
click at [312, 119] on span "Use Shopify theme header" at bounding box center [353, 123] width 99 height 14
checkbox input "false"
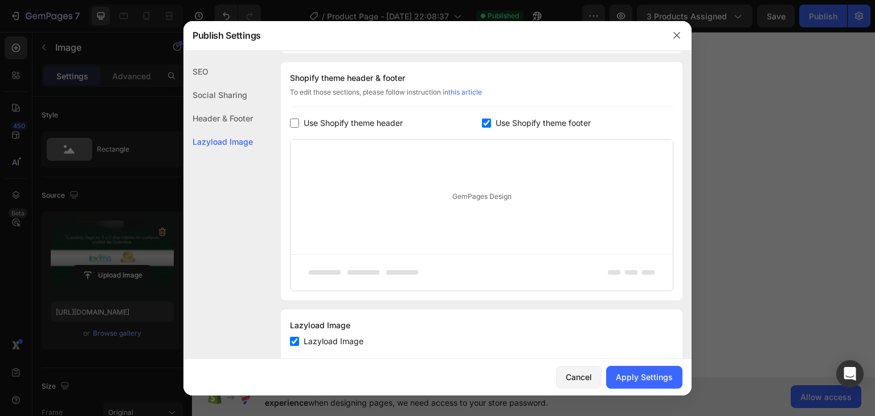
click at [565, 117] on span "Use Shopify theme footer" at bounding box center [543, 123] width 95 height 14
checkbox input "false"
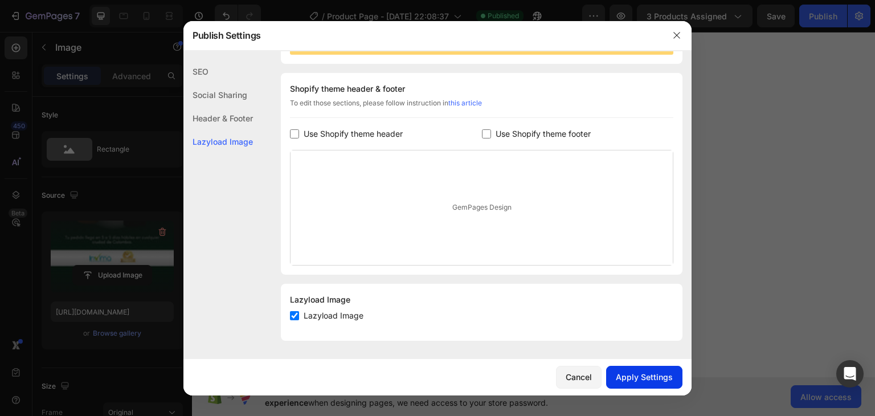
click at [659, 385] on button "Apply Settings" at bounding box center [644, 377] width 76 height 23
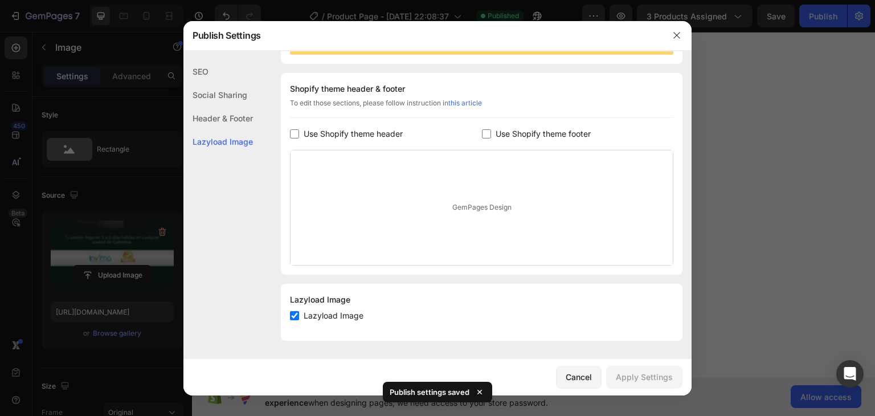
click at [214, 111] on div "Header & Footer" at bounding box center [218, 118] width 70 height 23
click at [239, 93] on div "Social Sharing" at bounding box center [218, 94] width 70 height 23
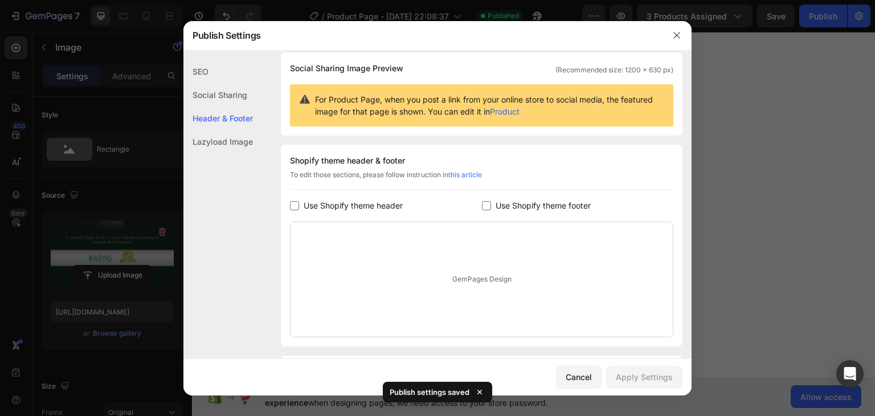
scroll to position [73, 0]
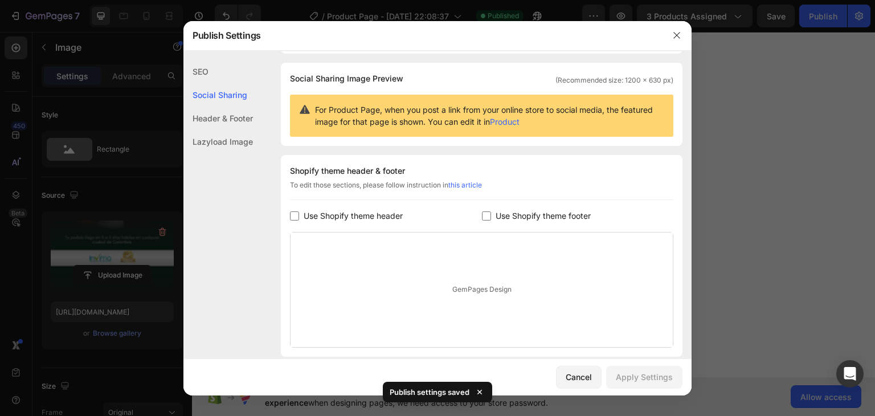
click at [203, 75] on div "SEO" at bounding box center [218, 71] width 70 height 23
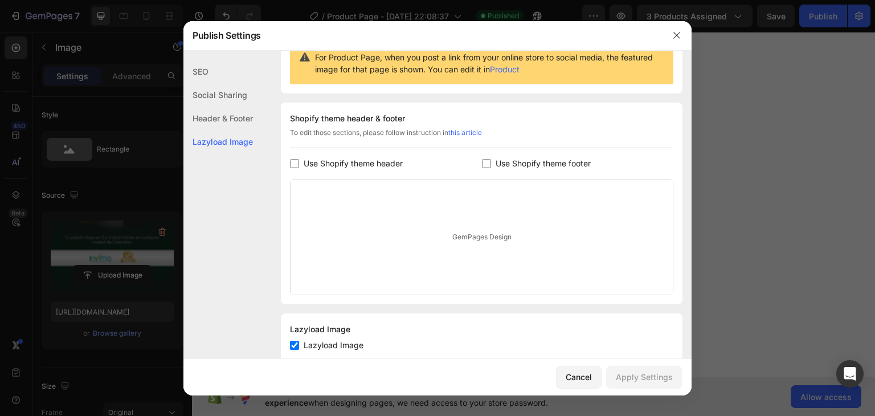
scroll to position [155, 0]
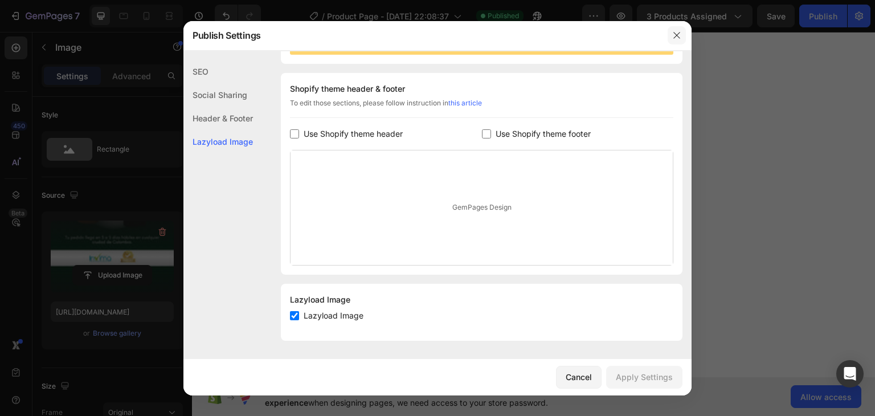
click at [681, 37] on button "button" at bounding box center [677, 35] width 18 height 18
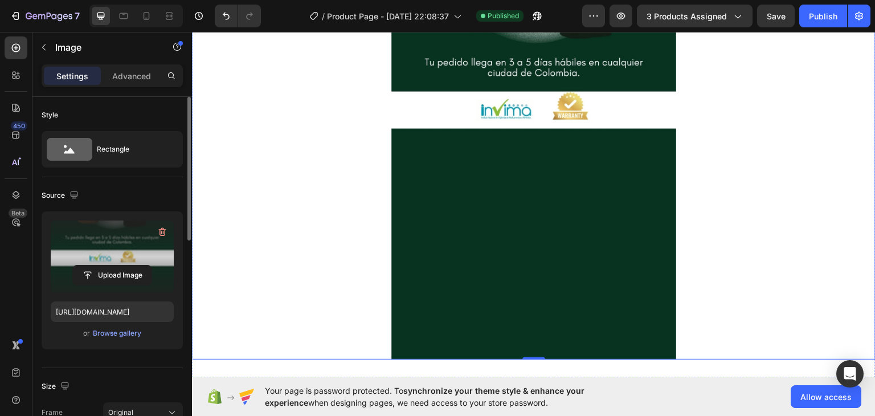
scroll to position [3268, 0]
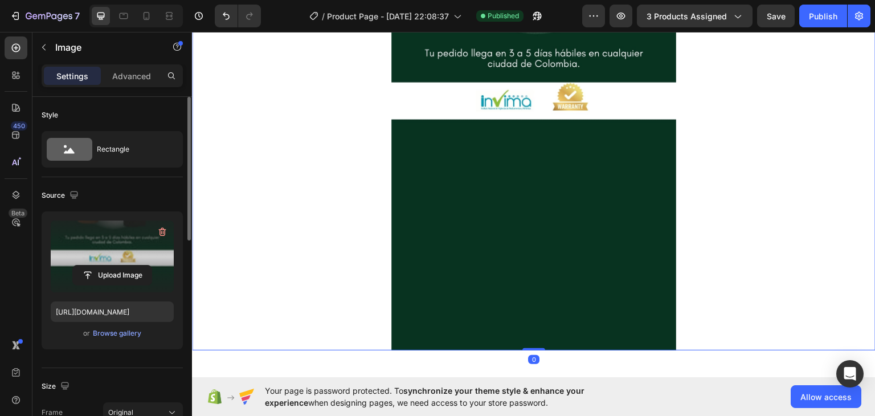
drag, startPoint x: 534, startPoint y: 346, endPoint x: 550, endPoint y: 224, distance: 123.5
click at [550, 224] on div "Image 0" at bounding box center [534, 96] width 684 height 507
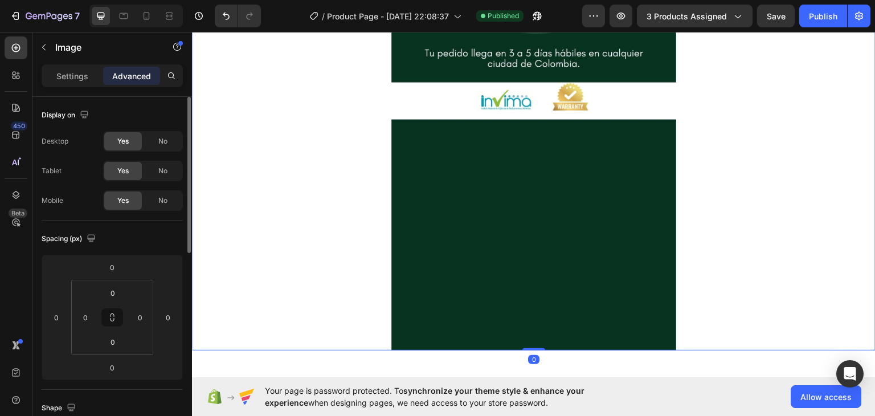
drag, startPoint x: 529, startPoint y: 349, endPoint x: 550, endPoint y: 289, distance: 63.2
click at [550, 289] on div "Image 0" at bounding box center [534, 96] width 684 height 507
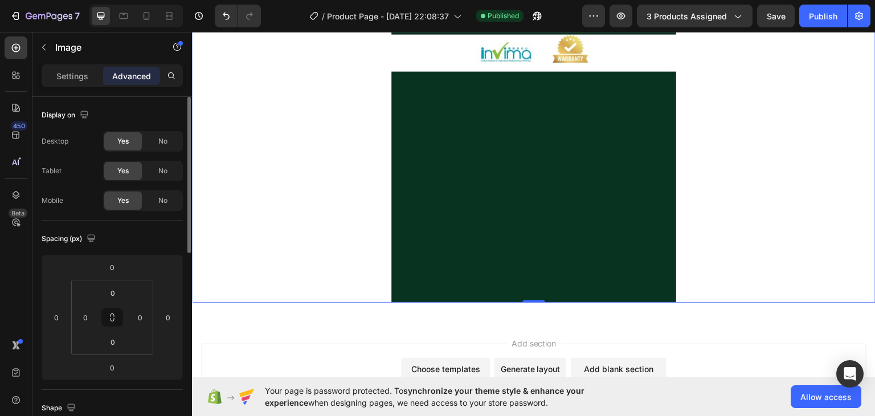
scroll to position [3321, 0]
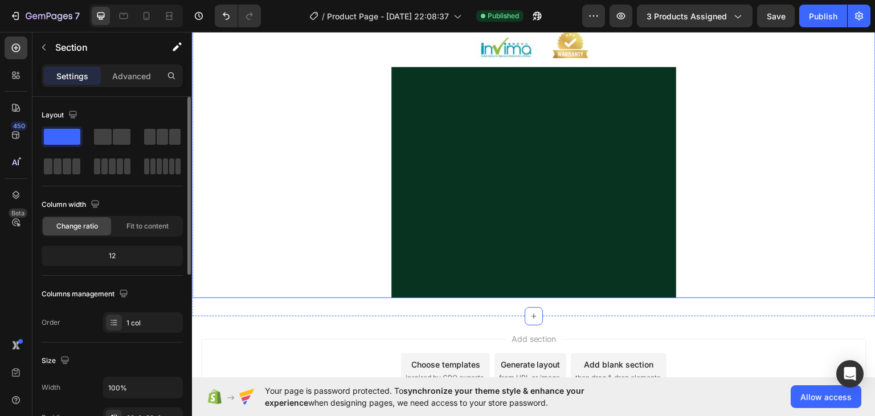
click at [540, 278] on img at bounding box center [533, 44] width 285 height 507
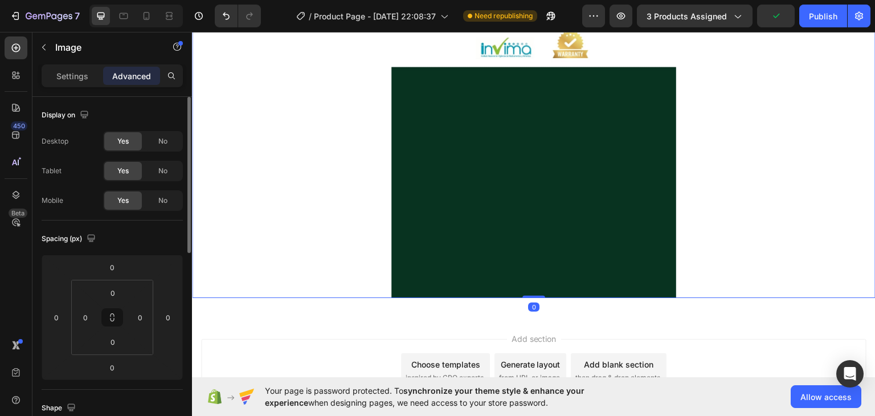
drag, startPoint x: 533, startPoint y: 296, endPoint x: 552, endPoint y: 204, distance: 94.2
click at [552, 204] on div "Image 0" at bounding box center [534, 44] width 684 height 507
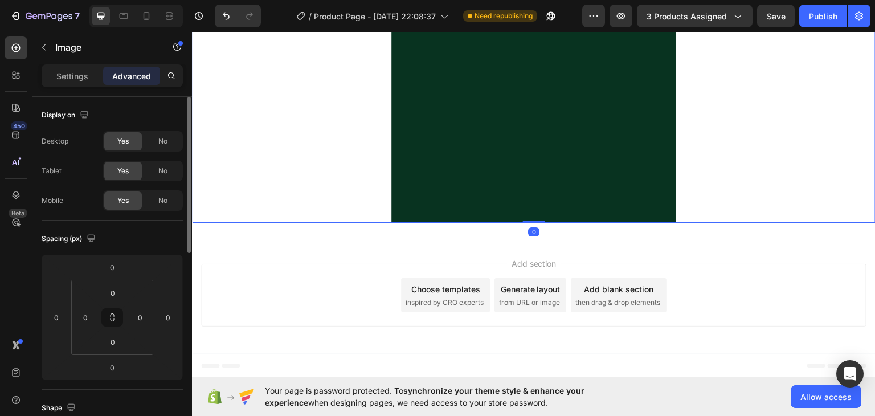
drag, startPoint x: 530, startPoint y: 221, endPoint x: 539, endPoint y: 153, distance: 68.4
drag, startPoint x: 534, startPoint y: 222, endPoint x: 547, endPoint y: 103, distance: 119.2
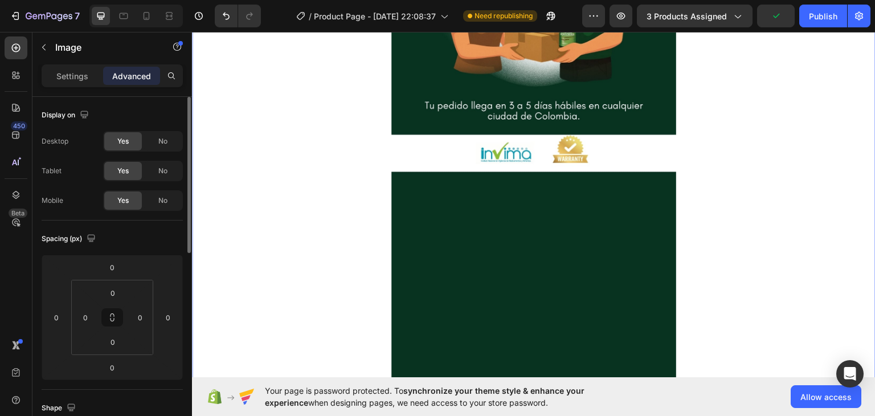
scroll to position [3197, 0]
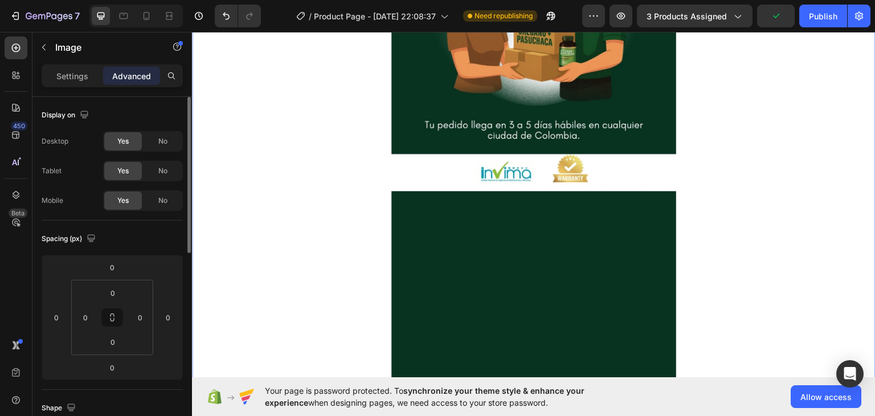
click at [538, 270] on img at bounding box center [533, 168] width 285 height 507
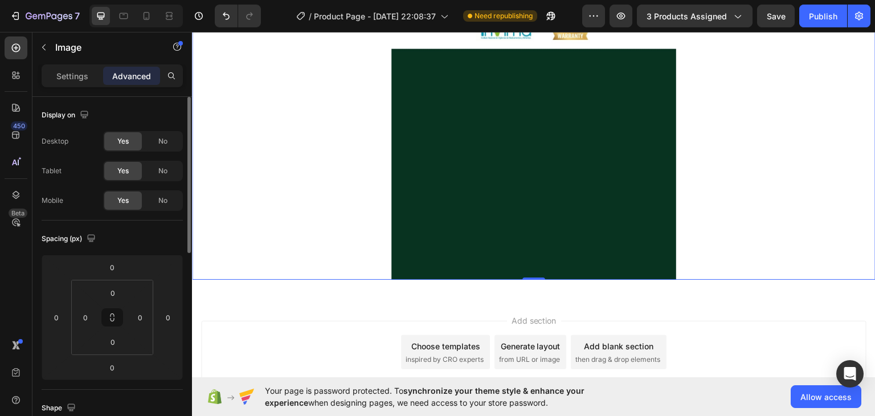
scroll to position [3340, 0]
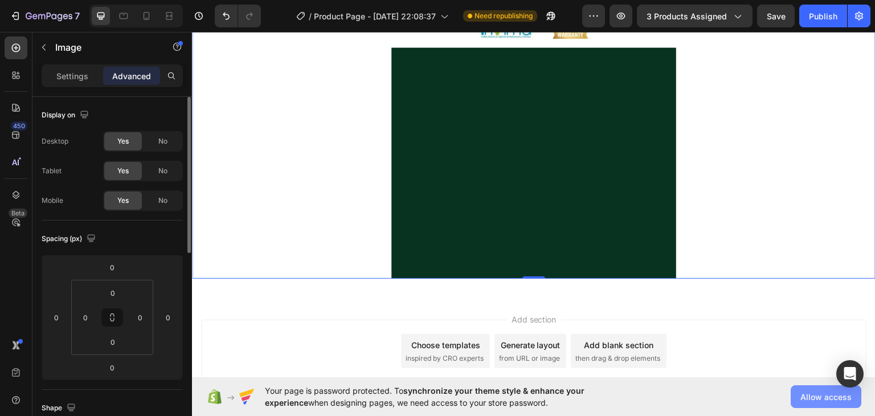
click at [810, 399] on span "Allow access" at bounding box center [826, 397] width 51 height 12
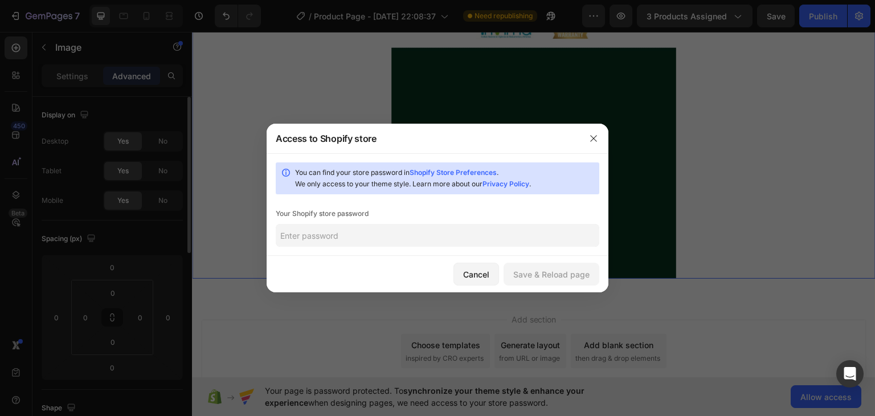
click at [395, 238] on input "text" at bounding box center [438, 235] width 324 height 23
type input "lucaslucas16"
click at [559, 279] on div "Save & Reload page" at bounding box center [551, 274] width 76 height 12
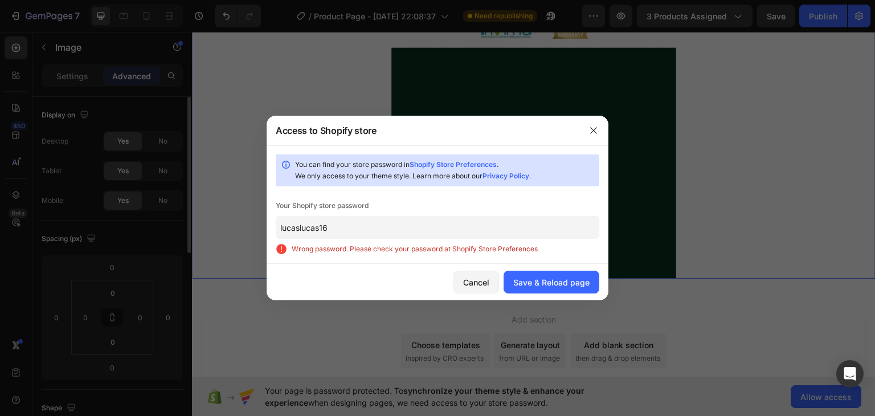
click at [463, 228] on input "lucaslucas16" at bounding box center [438, 227] width 324 height 23
click at [463, 276] on button "Cancel" at bounding box center [477, 282] width 46 height 23
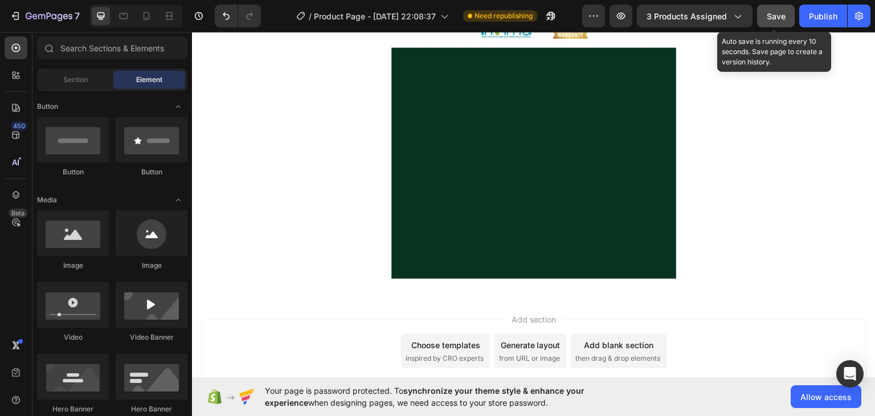
click at [769, 18] on span "Save" at bounding box center [776, 16] width 19 height 10
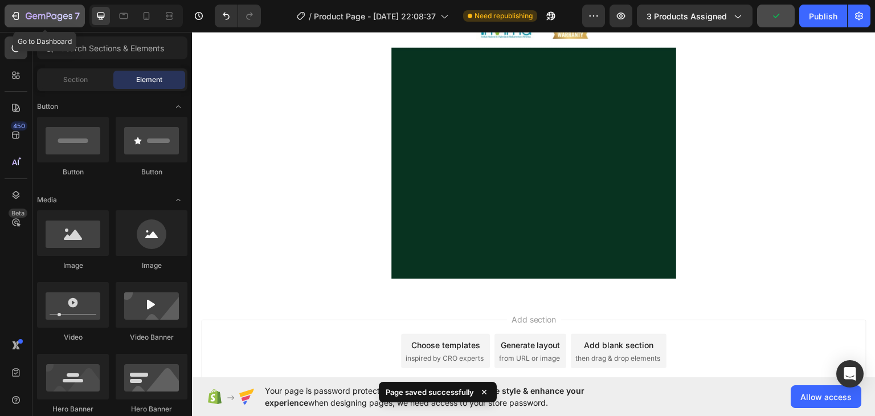
click at [53, 18] on icon "button" at bounding box center [53, 16] width 5 height 5
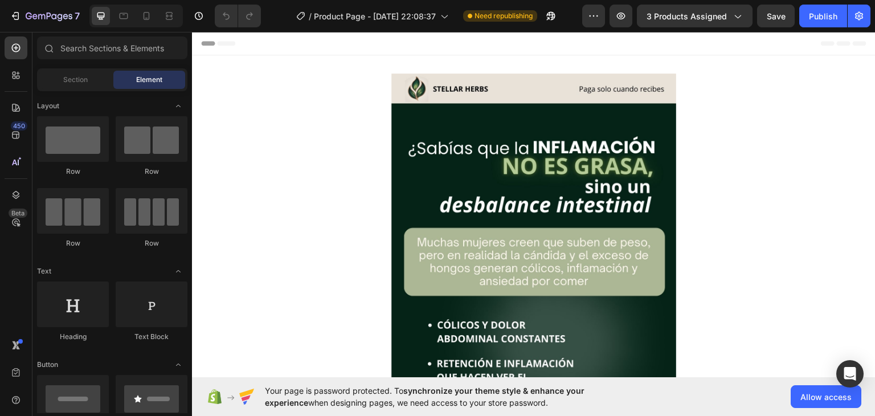
click at [387, 394] on span "Your page is password protected. To synchronize your theme style & enhance your…" at bounding box center [447, 397] width 364 height 24
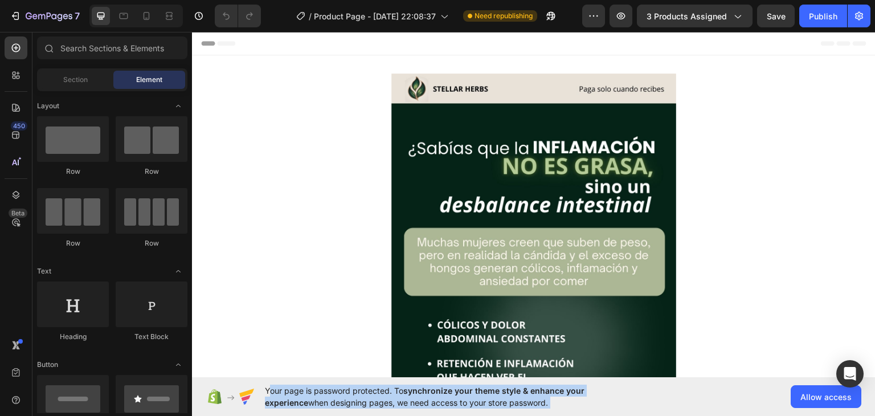
click at [387, 394] on span "Your page is password protected. To synchronize your theme style & enhance your…" at bounding box center [447, 397] width 364 height 24
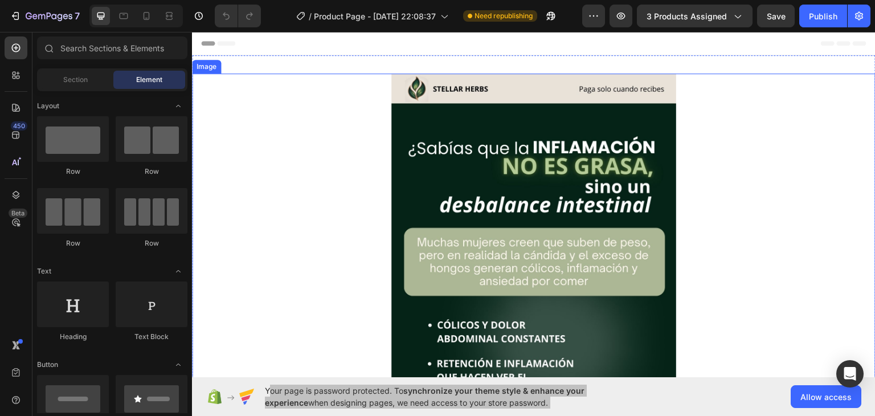
click at [762, 158] on div at bounding box center [534, 326] width 684 height 507
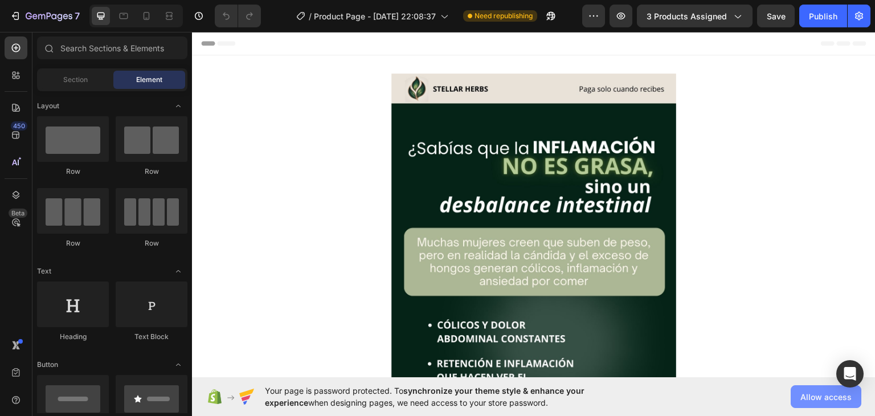
click at [827, 395] on span "Allow access" at bounding box center [826, 397] width 51 height 12
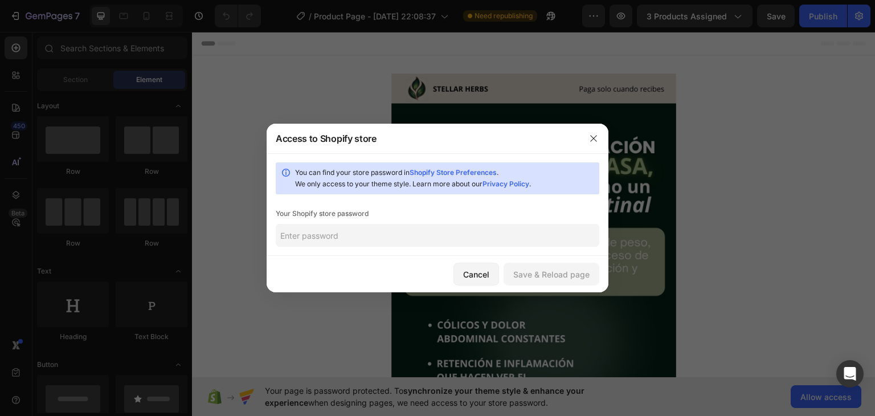
click at [446, 238] on input "text" at bounding box center [438, 235] width 324 height 23
paste input "eckiay"
type input "eckiay"
click at [540, 267] on button "Save & Reload page" at bounding box center [552, 274] width 96 height 23
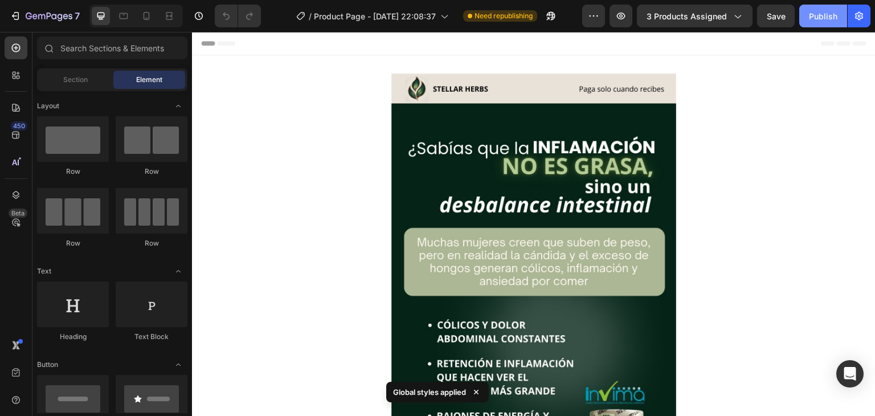
click at [821, 22] on button "Publish" at bounding box center [823, 16] width 48 height 23
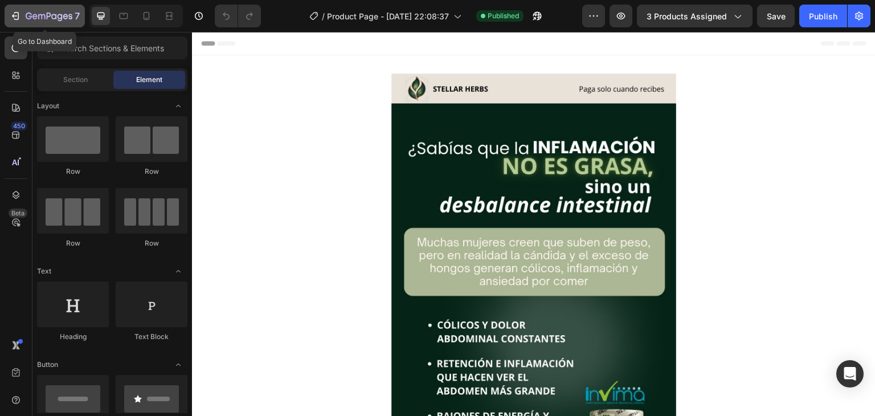
click at [46, 13] on icon "button" at bounding box center [49, 17] width 47 height 10
